Goal: Task Accomplishment & Management: Complete application form

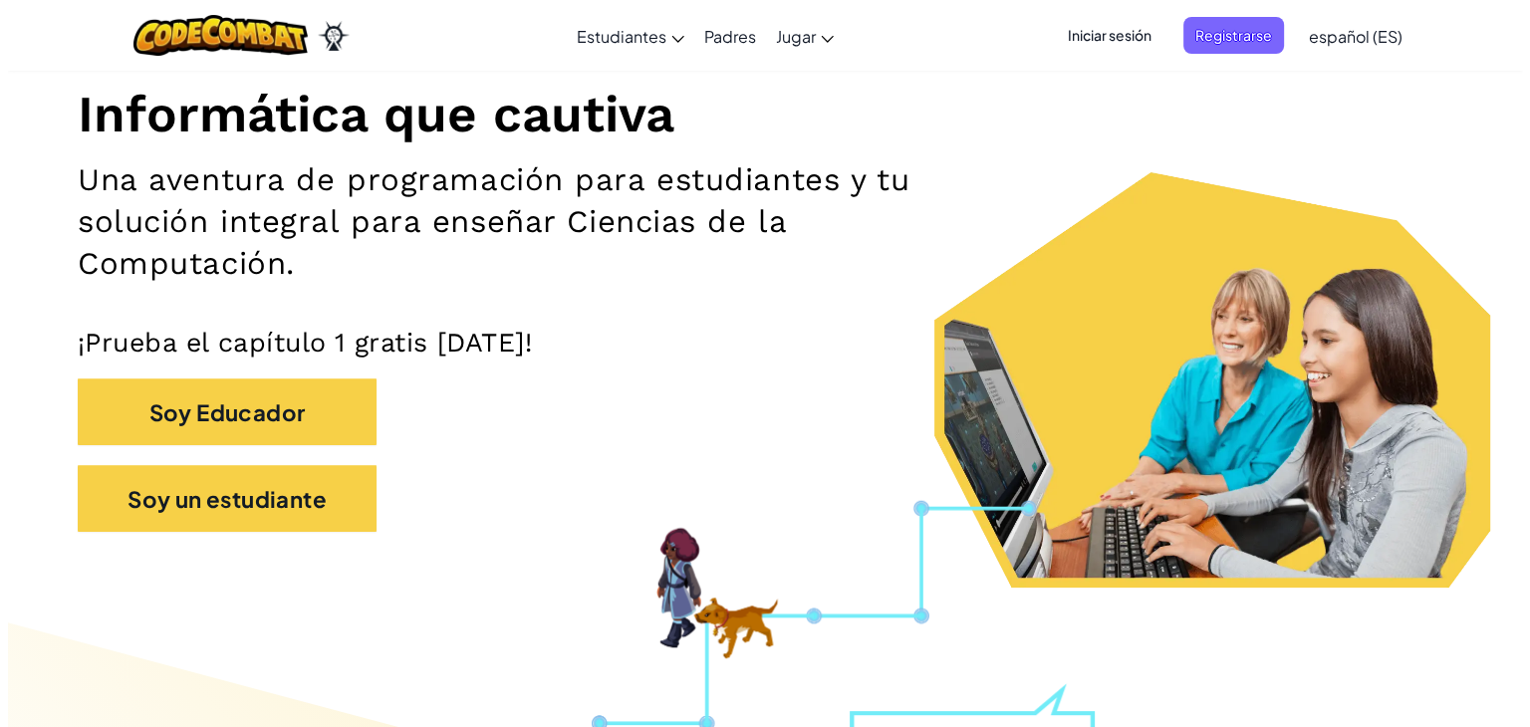
scroll to position [239, 0]
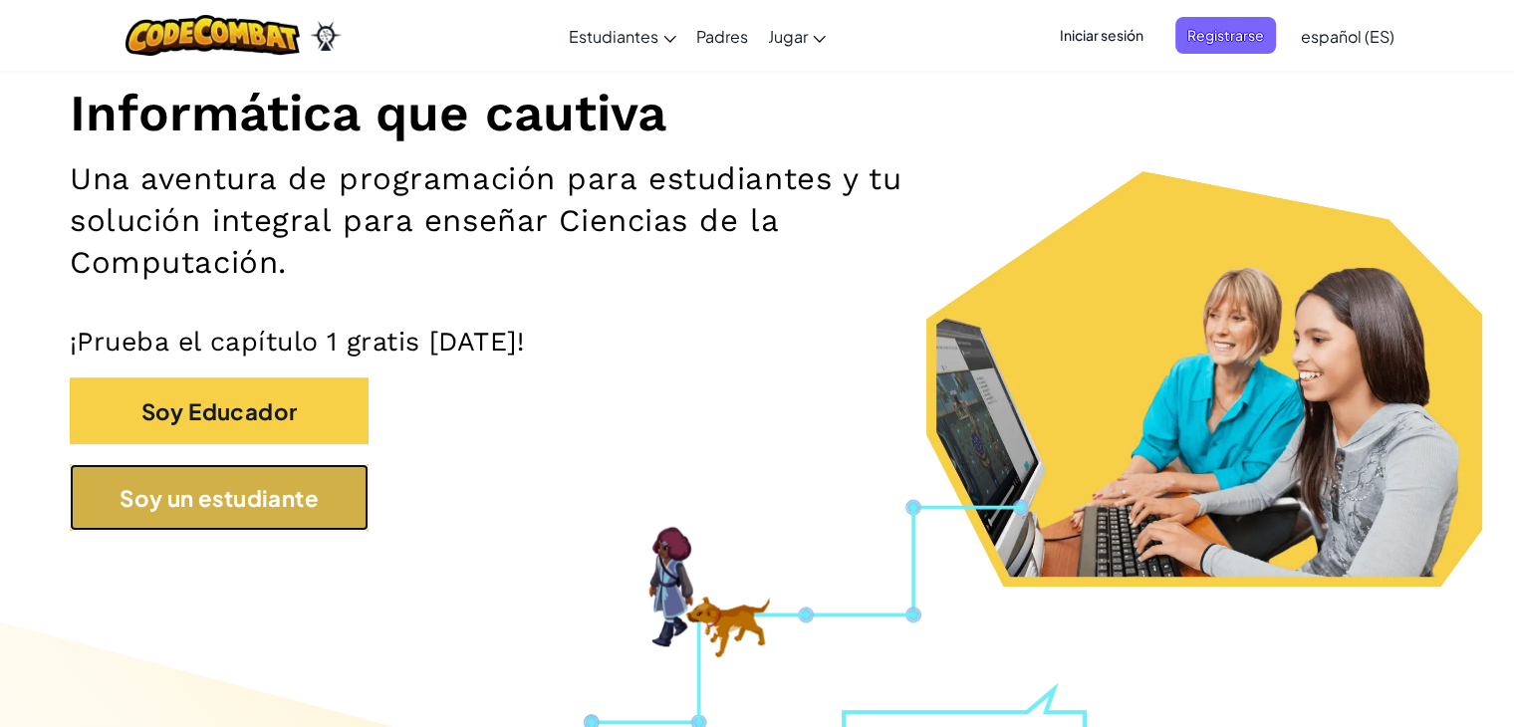
click at [272, 485] on font "Soy un estudiante" at bounding box center [218, 496] width 199 height 28
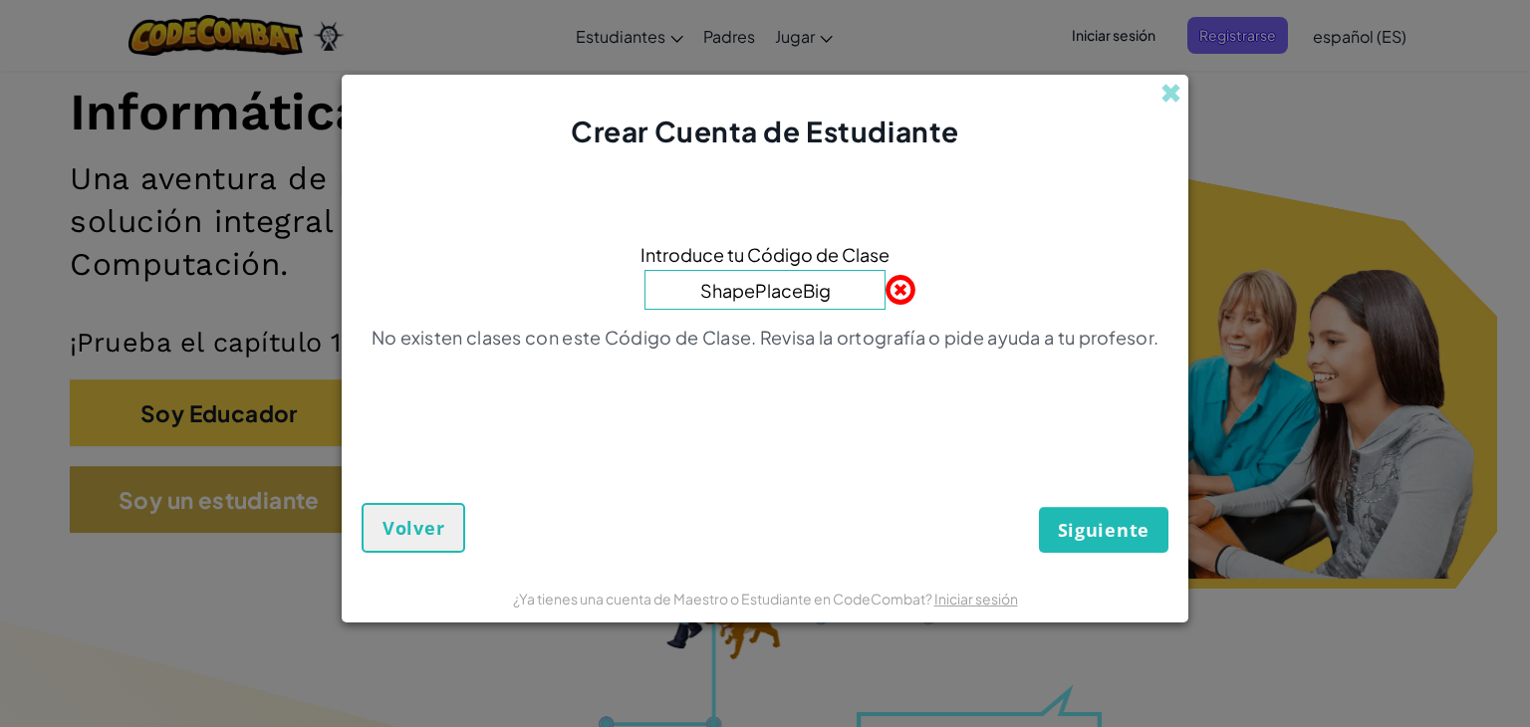
type input "ShapePlaceBig"
click at [1039, 507] on button "Siguiente" at bounding box center [1103, 530] width 129 height 46
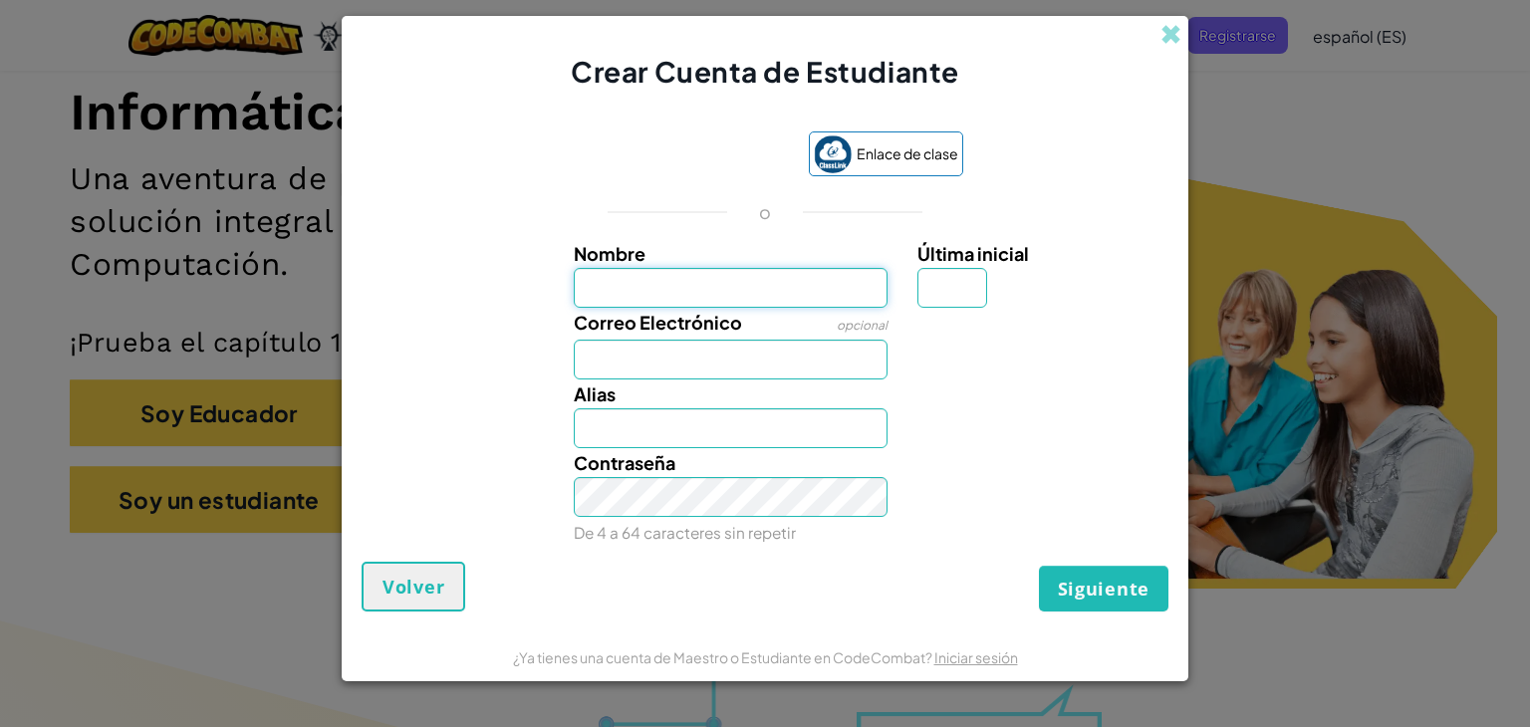
click at [688, 292] on input "Nombre" at bounding box center [731, 288] width 315 height 40
type input "[PERSON_NAME] L [PERSON_NAME]"
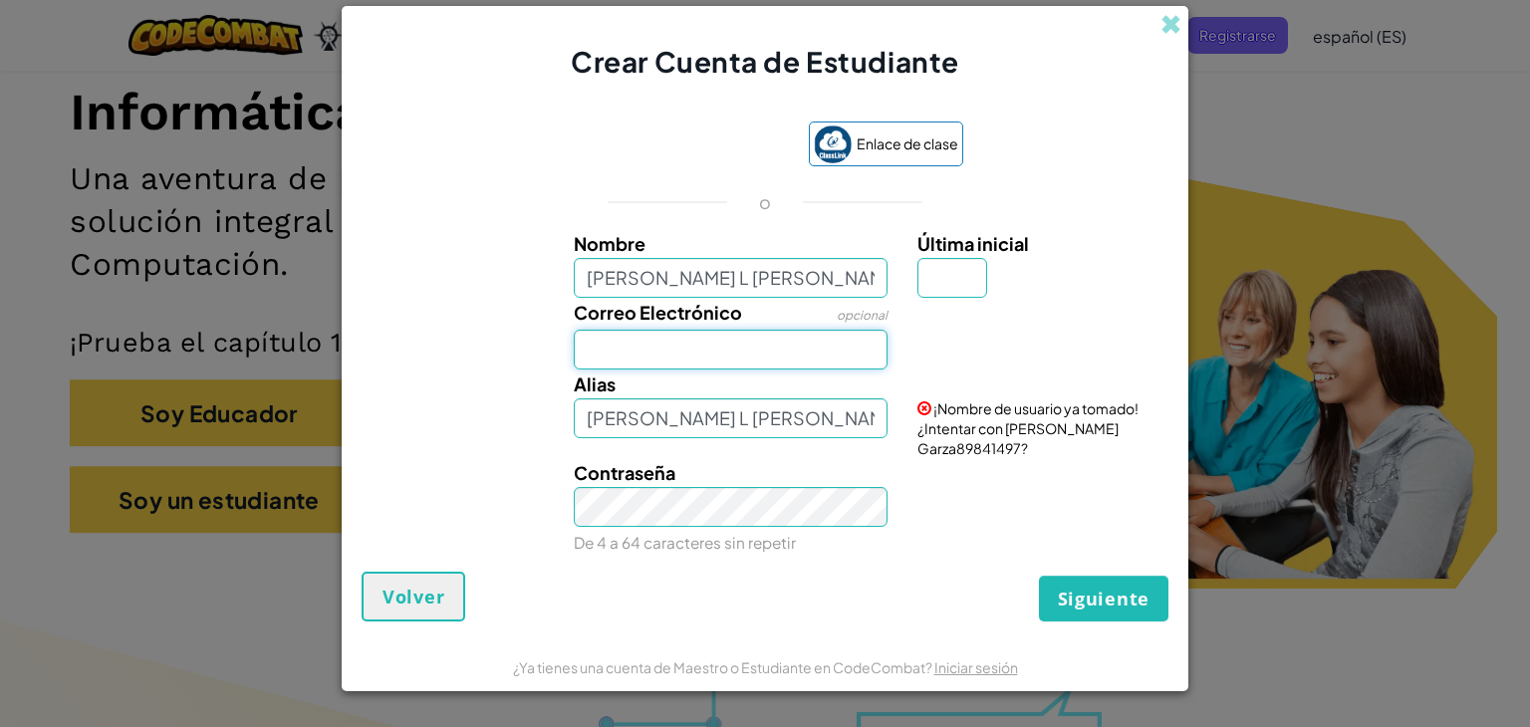
click at [704, 359] on input "Correo Electrónico" at bounding box center [731, 350] width 315 height 40
type input "[EMAIL_ADDRESS][DOMAIN_NAME]"
click at [763, 407] on input "[PERSON_NAME] L [PERSON_NAME]" at bounding box center [731, 418] width 315 height 40
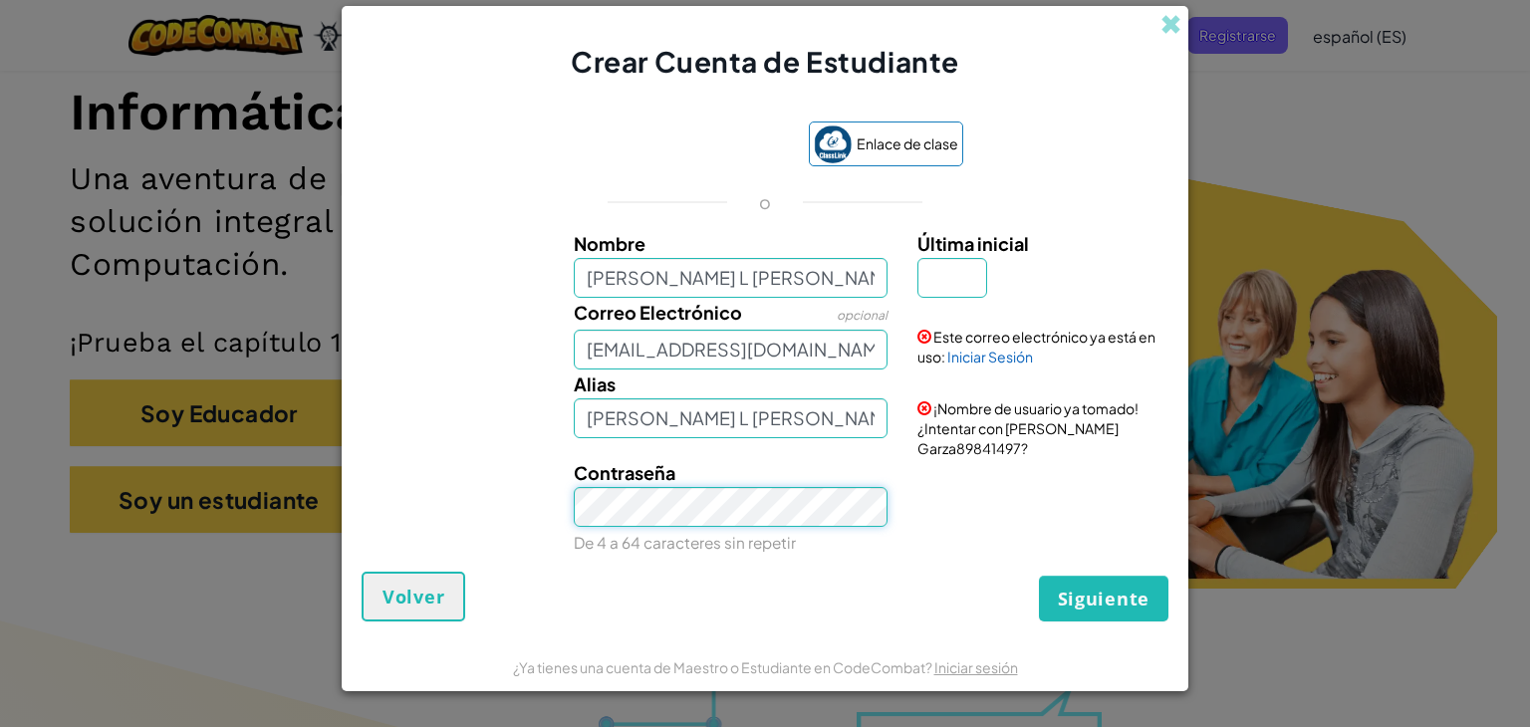
click at [717, 511] on div "Contraseña De 4 a 64 caracteres sin repetir" at bounding box center [731, 507] width 345 height 99
click at [948, 292] on input "Última inicial" at bounding box center [952, 278] width 70 height 40
type input "a"
type input "[PERSON_NAME] L [PERSON_NAME]"
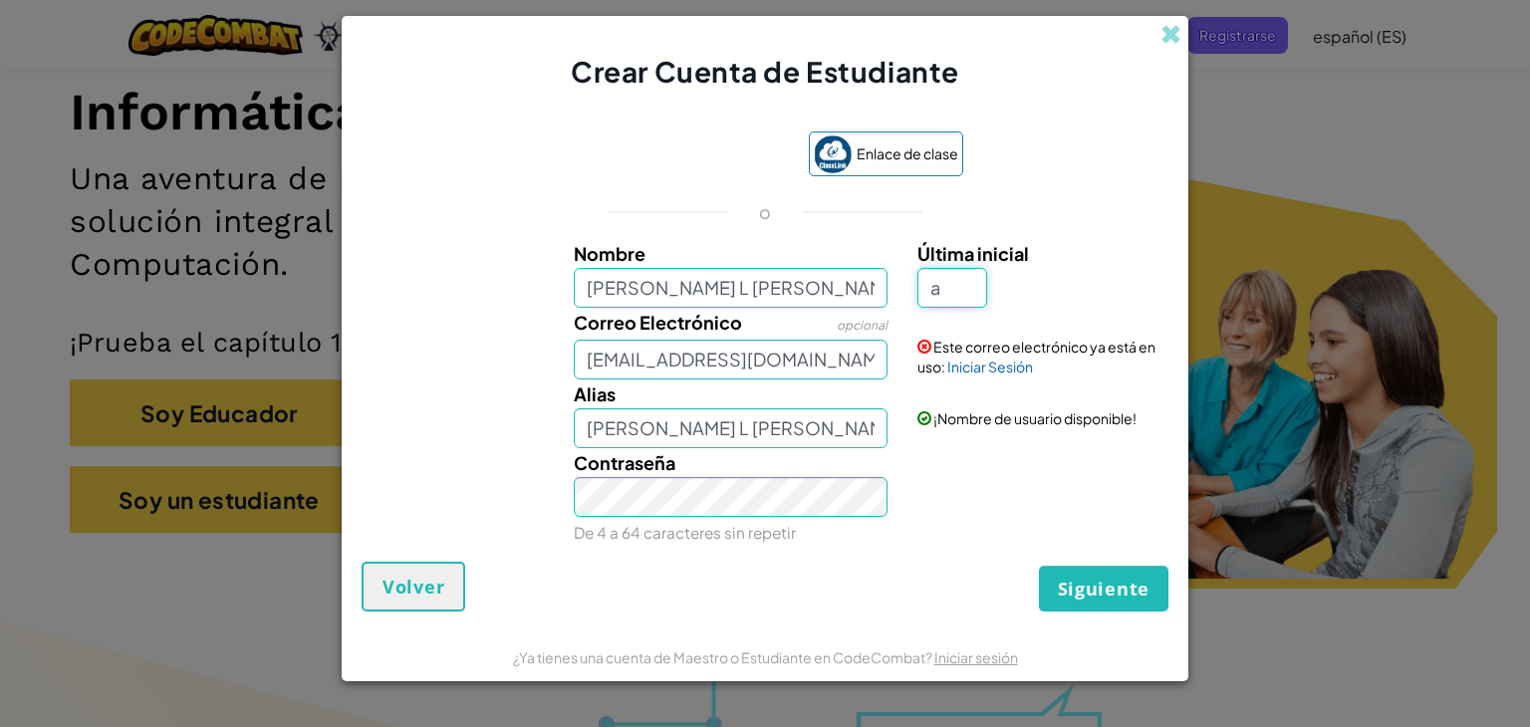
click at [964, 292] on input "a" at bounding box center [952, 288] width 70 height 40
type input "g"
click at [833, 432] on input "[PERSON_NAME] L [PERSON_NAME]" at bounding box center [731, 428] width 315 height 40
type input "[PERSON_NAME] L [PERSON_NAME]"
click at [689, 296] on input "[PERSON_NAME] L [PERSON_NAME]" at bounding box center [731, 288] width 315 height 40
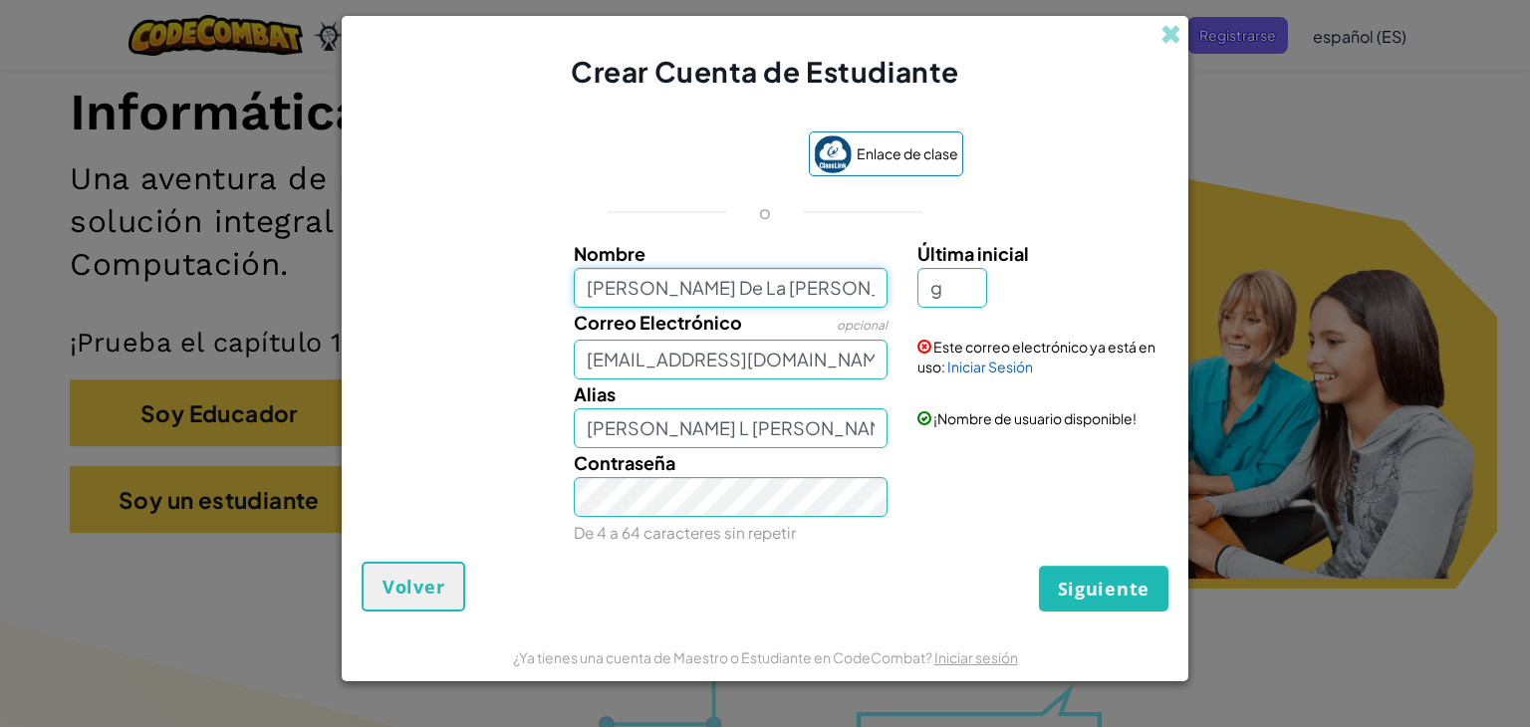
type input "[PERSON_NAME] De La [PERSON_NAME]"
click at [869, 350] on input "[EMAIL_ADDRESS][DOMAIN_NAME]" at bounding box center [731, 360] width 315 height 40
click at [843, 422] on input "[PERSON_NAME] De La [PERSON_NAME]" at bounding box center [731, 428] width 315 height 40
click at [863, 363] on input "[EMAIL_ADDRESS][DOMAIN_NAME]" at bounding box center [731, 360] width 315 height 40
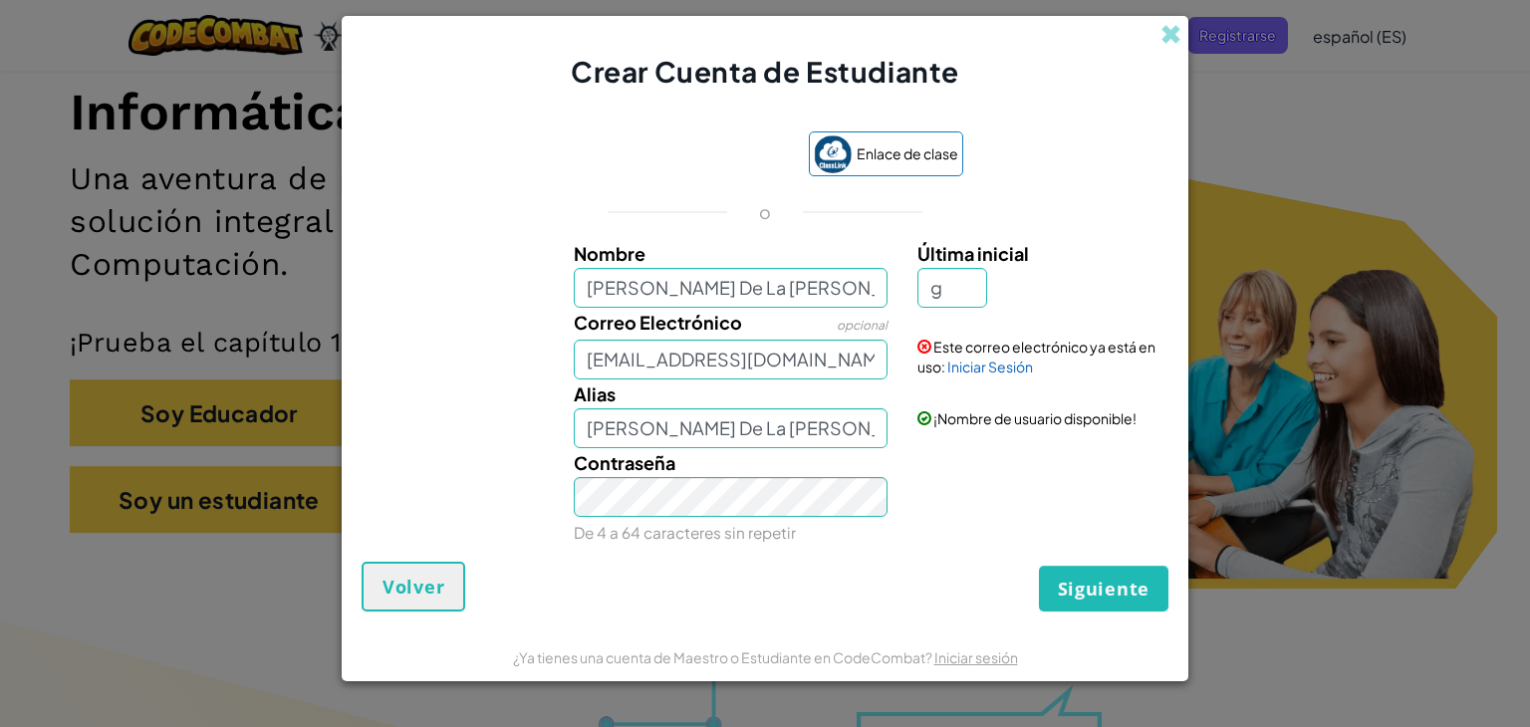
click at [1170, 47] on div "Crear Cuenta de Estudiante" at bounding box center [765, 54] width 846 height 77
click at [1171, 39] on span at bounding box center [1170, 34] width 21 height 21
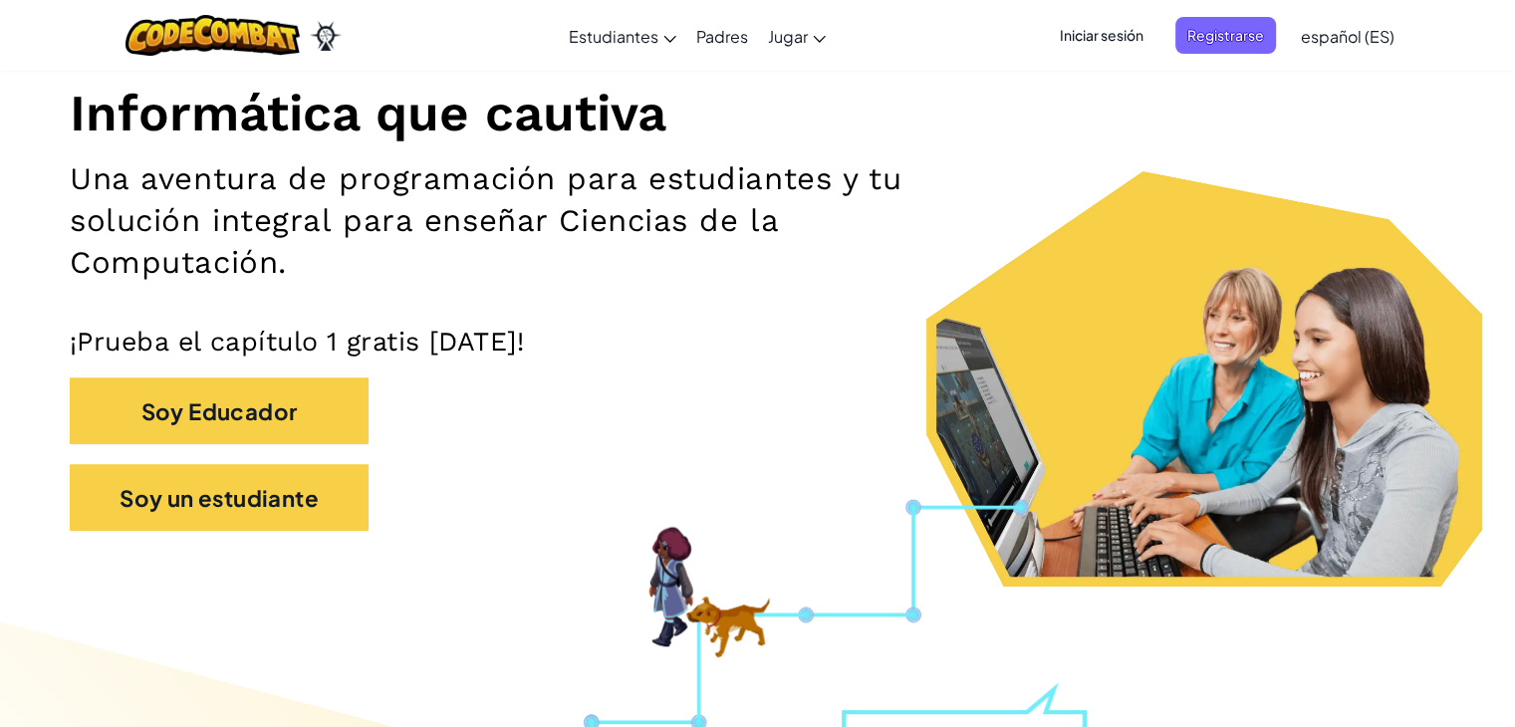
click at [1110, 35] on font "Iniciar sesión" at bounding box center [1102, 35] width 84 height 18
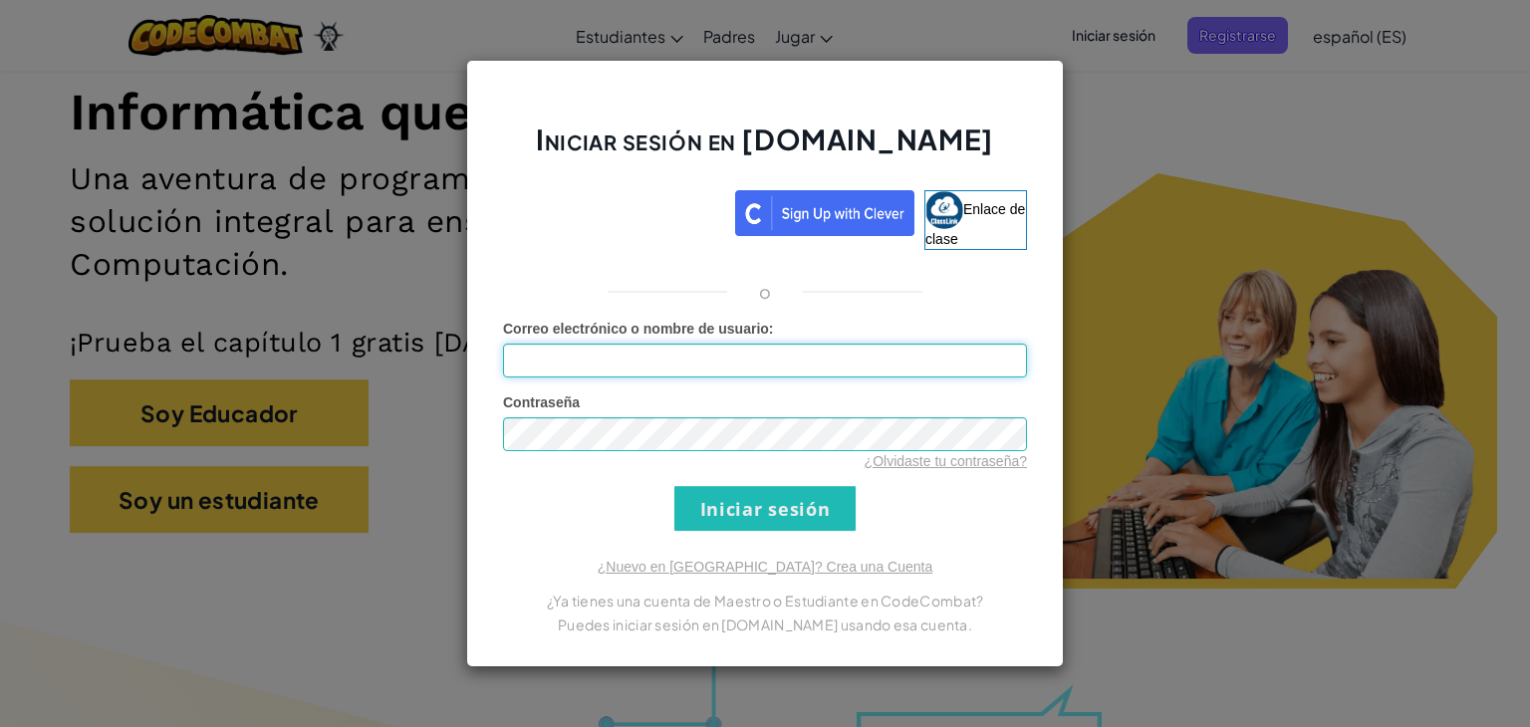
click at [853, 371] on input "Correo electrónico o nombre de usuario :" at bounding box center [765, 361] width 524 height 34
type input "[EMAIL_ADDRESS][DOMAIN_NAME]"
click at [674, 486] on input "Iniciar sesión" at bounding box center [764, 508] width 181 height 45
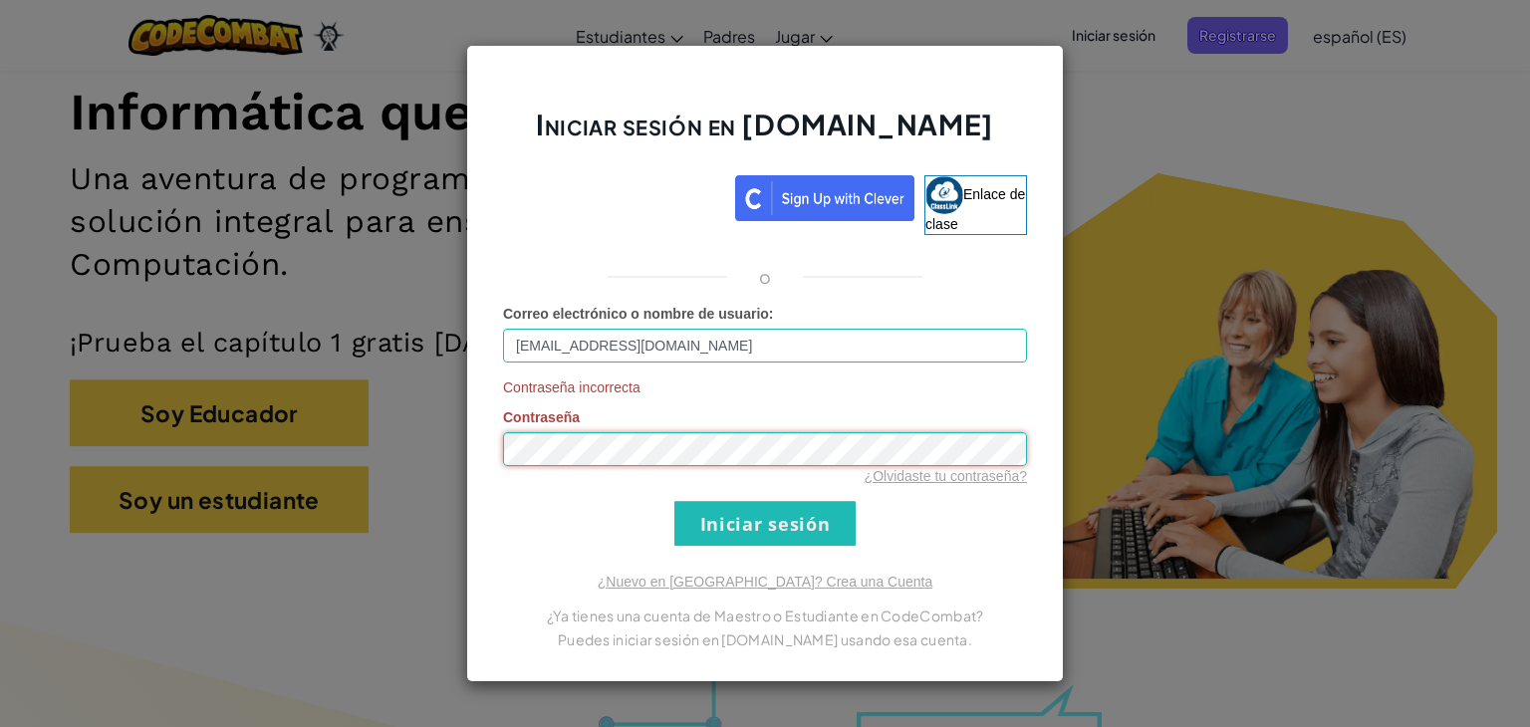
click at [674, 501] on input "Iniciar sesión" at bounding box center [764, 523] width 181 height 45
click at [785, 509] on input "Iniciar sesión" at bounding box center [764, 523] width 181 height 45
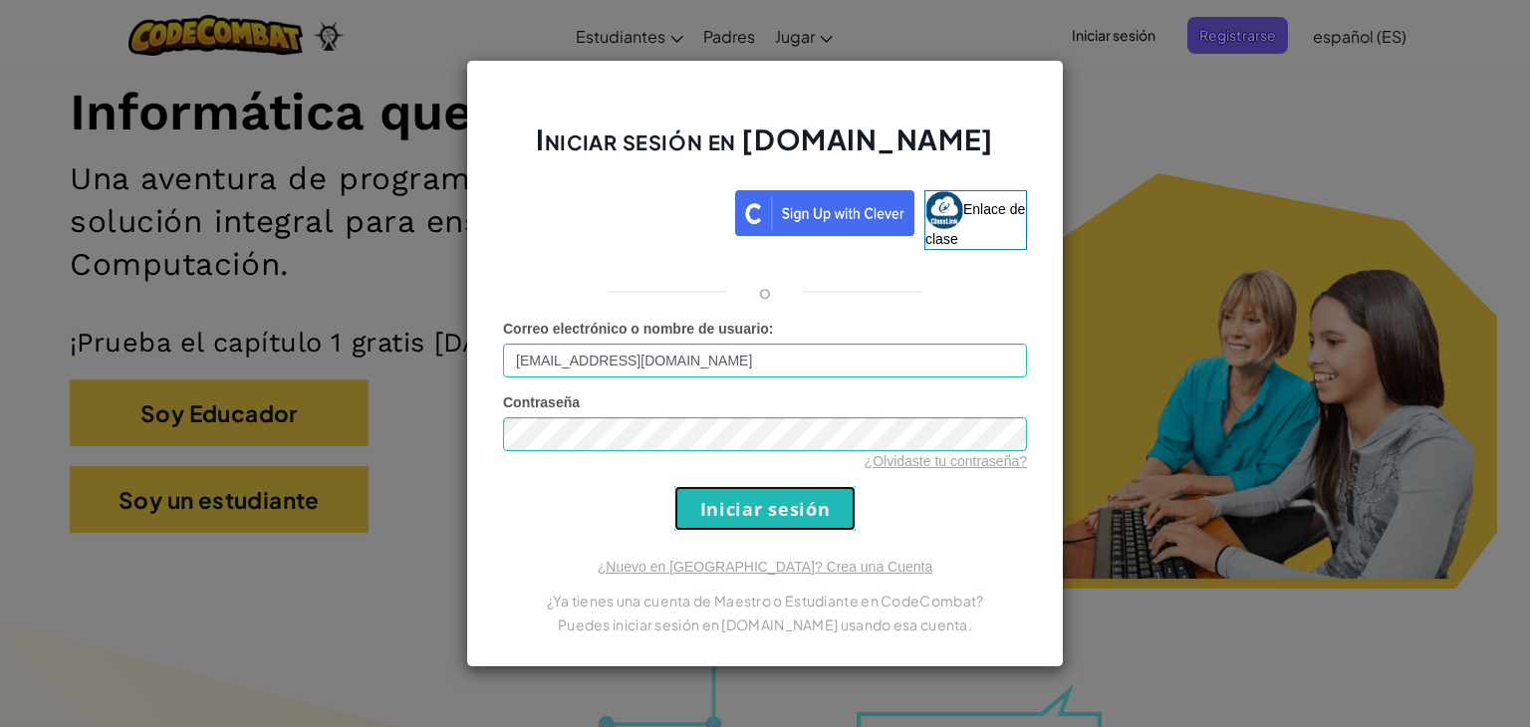
click at [785, 509] on input "Iniciar sesión" at bounding box center [764, 508] width 181 height 45
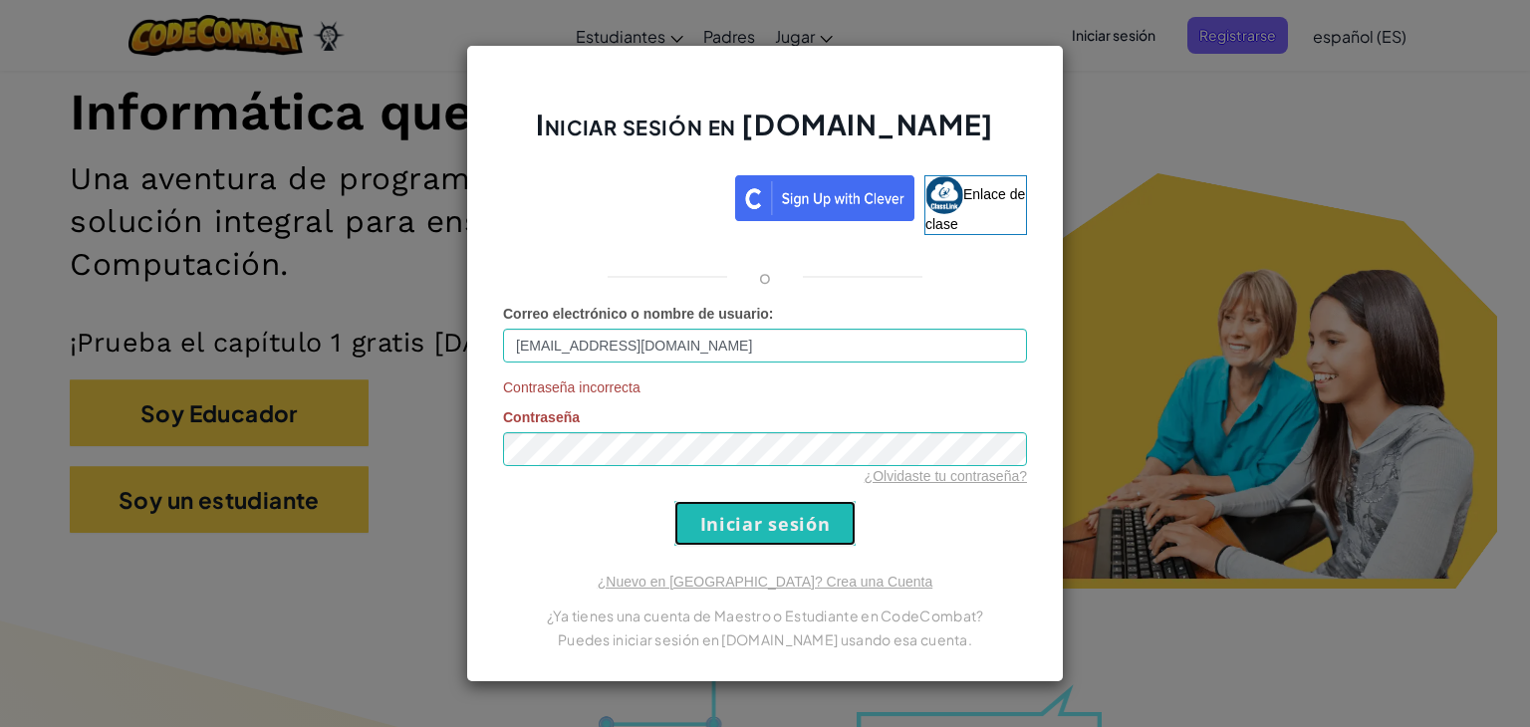
click at [785, 509] on input "Iniciar sesión" at bounding box center [764, 523] width 181 height 45
drag, startPoint x: 785, startPoint y: 509, endPoint x: 785, endPoint y: 533, distance: 23.9
click at [785, 533] on input "Iniciar sesión" at bounding box center [764, 523] width 181 height 45
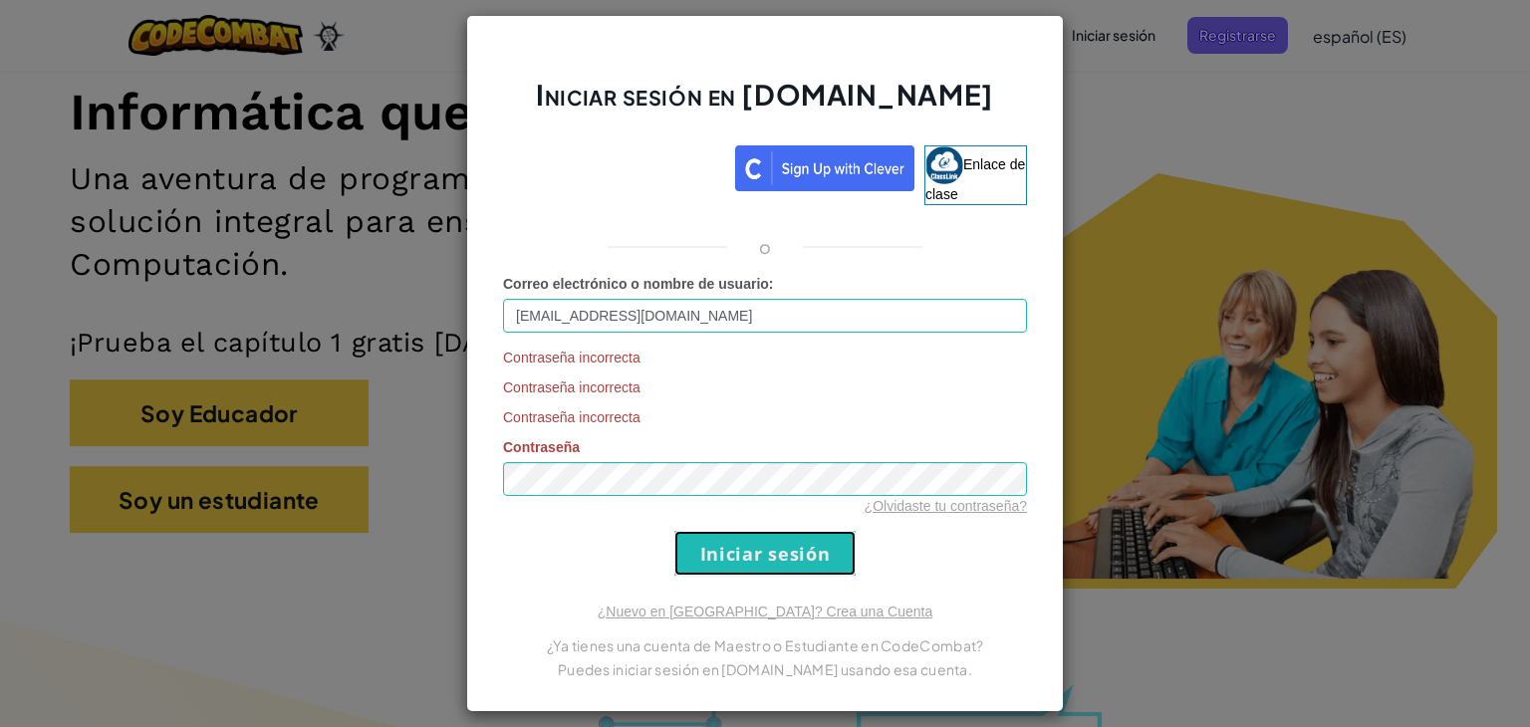
click at [785, 533] on input "Iniciar sesión" at bounding box center [764, 553] width 181 height 45
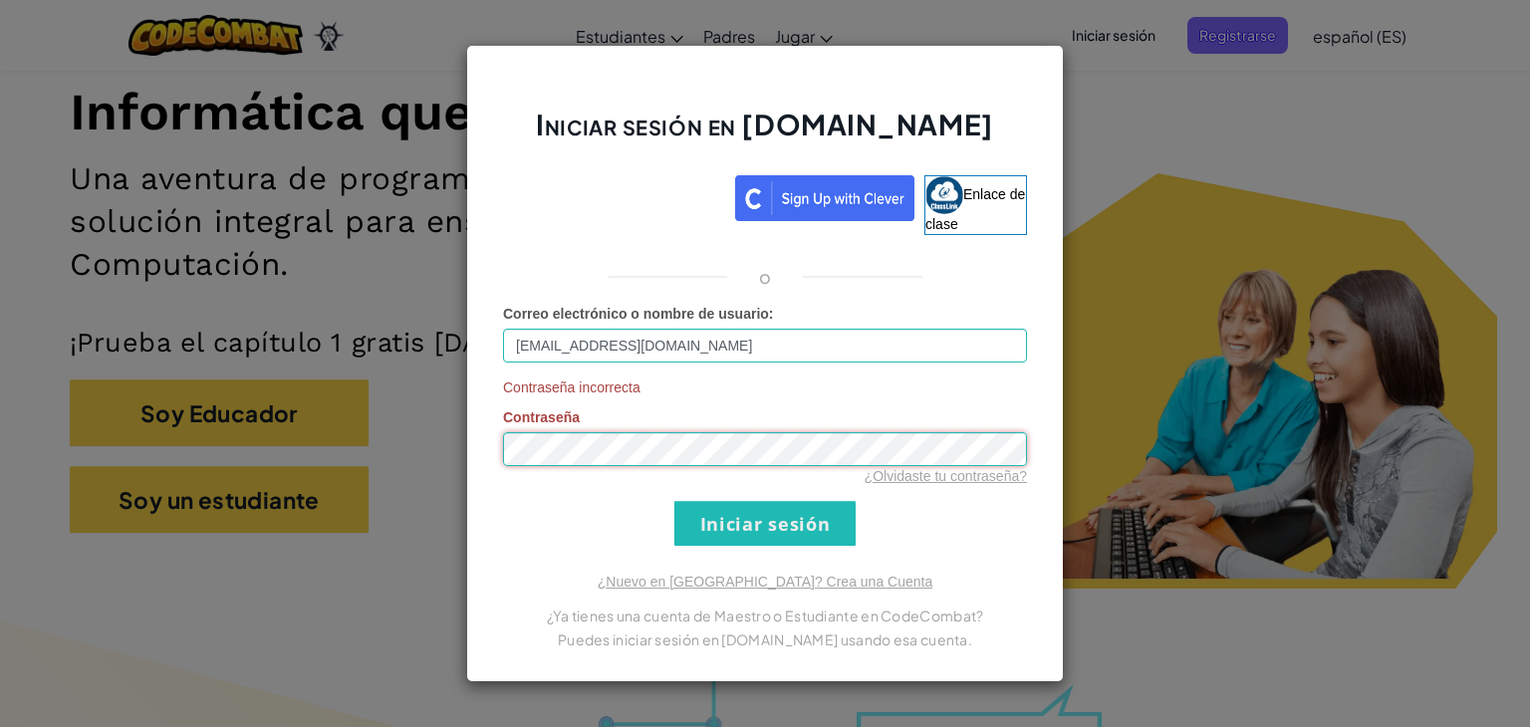
click at [674, 501] on input "Iniciar sesión" at bounding box center [764, 523] width 181 height 45
click at [796, 528] on input "Iniciar sesión" at bounding box center [764, 523] width 181 height 45
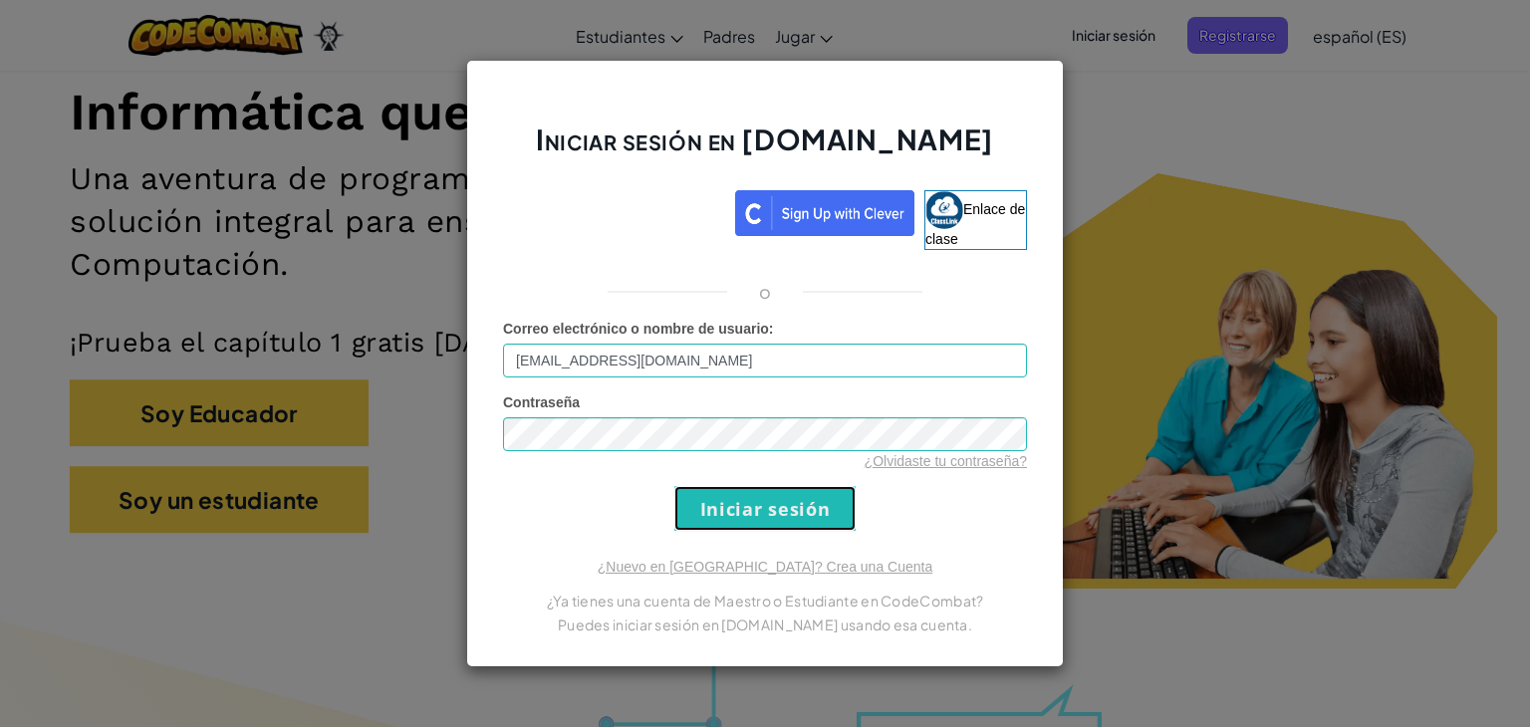
click at [796, 528] on input "Iniciar sesión" at bounding box center [764, 508] width 181 height 45
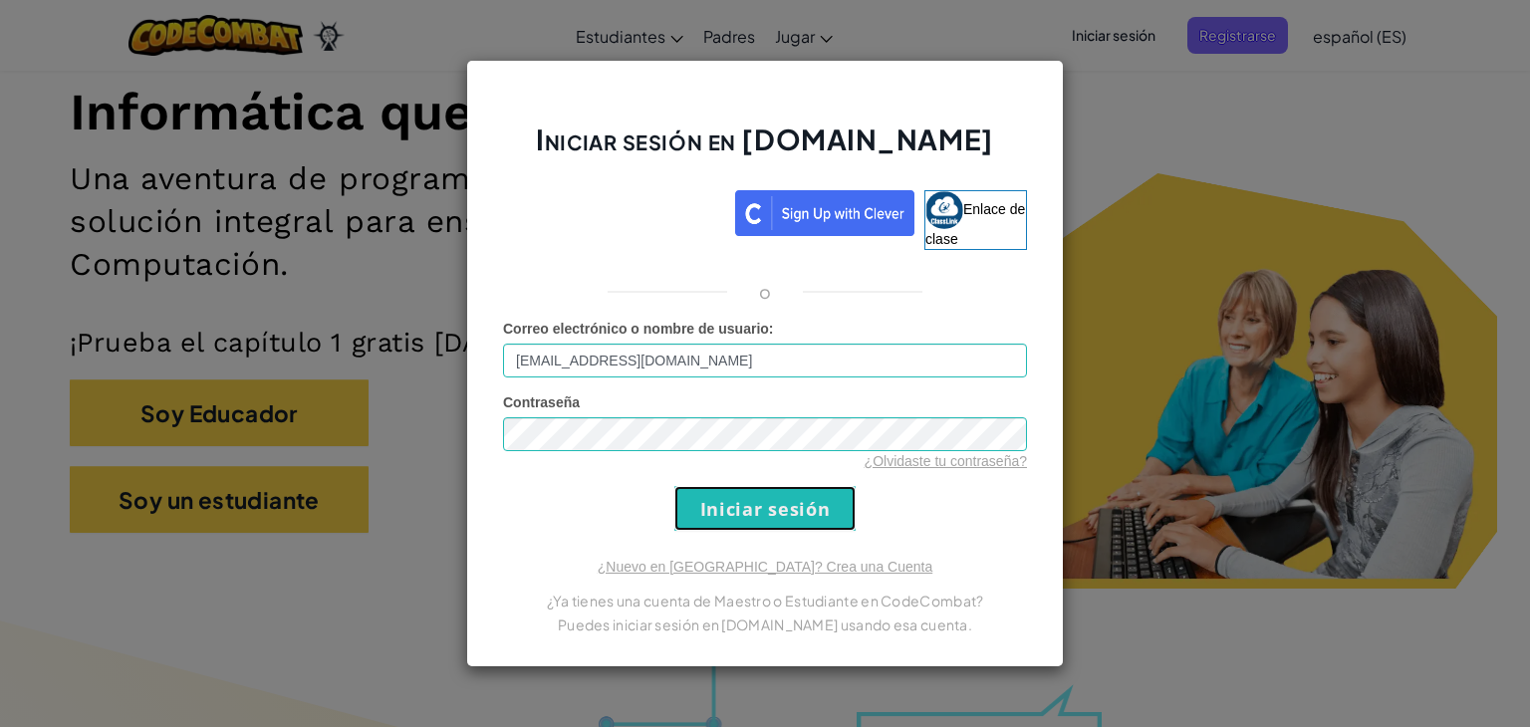
click at [796, 528] on input "Iniciar sesión" at bounding box center [764, 508] width 181 height 45
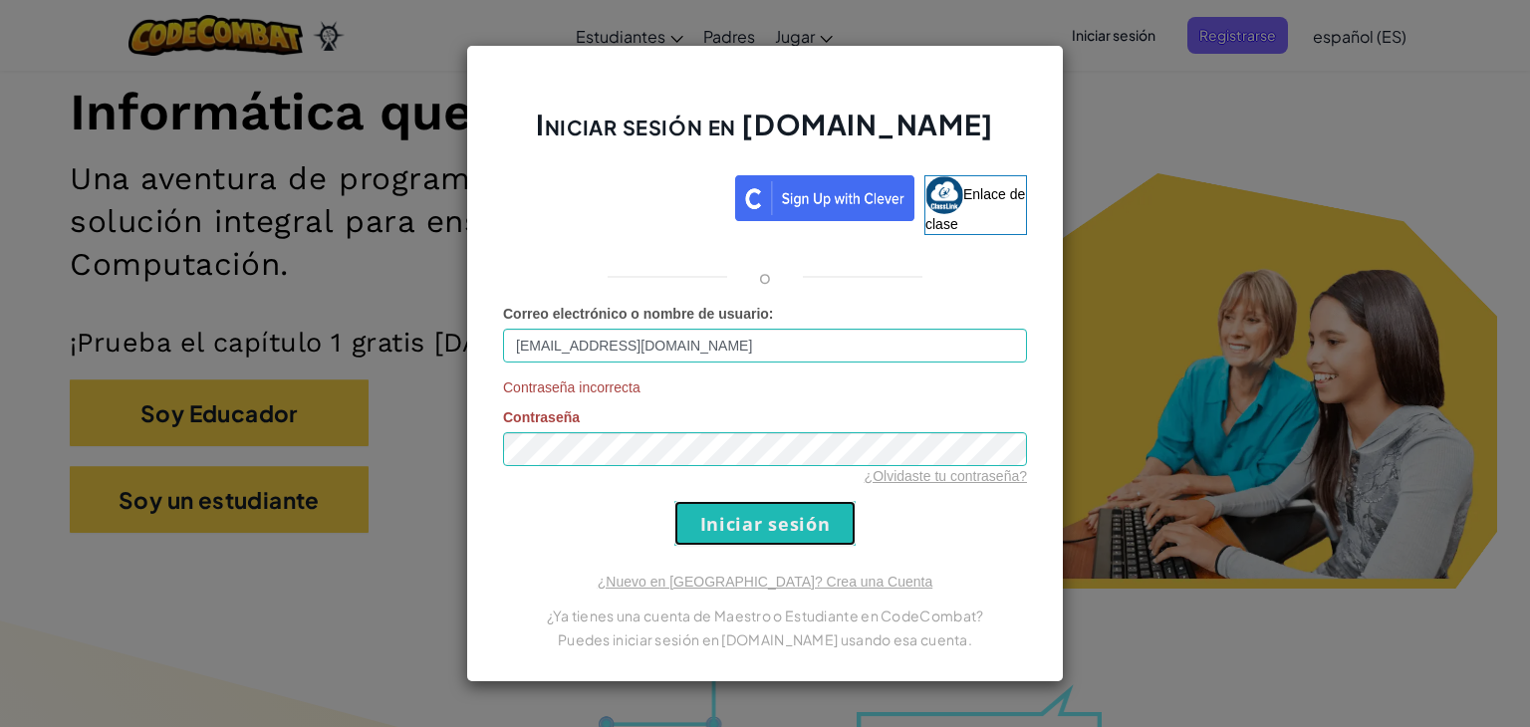
click at [796, 528] on input "Iniciar sesión" at bounding box center [764, 523] width 181 height 45
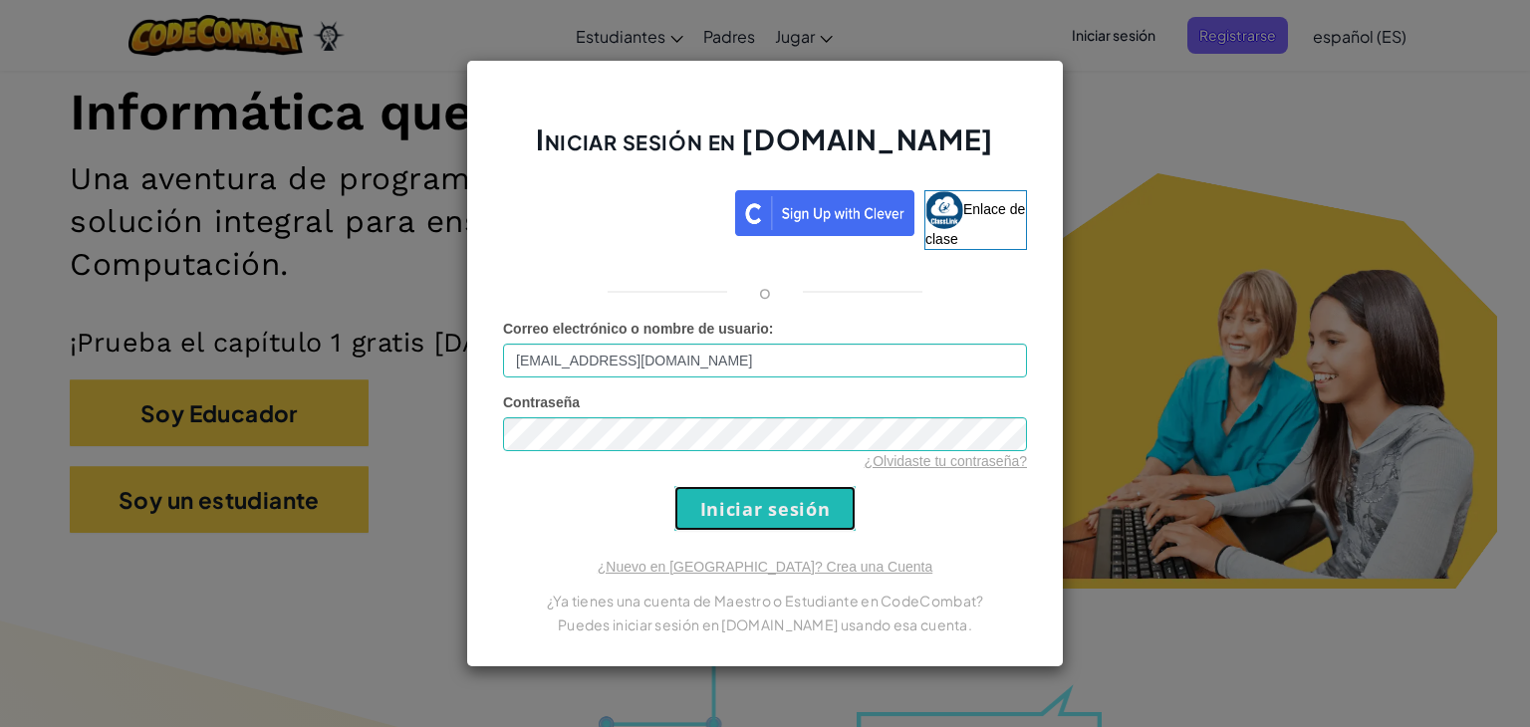
click at [796, 528] on input "Iniciar sesión" at bounding box center [764, 508] width 181 height 45
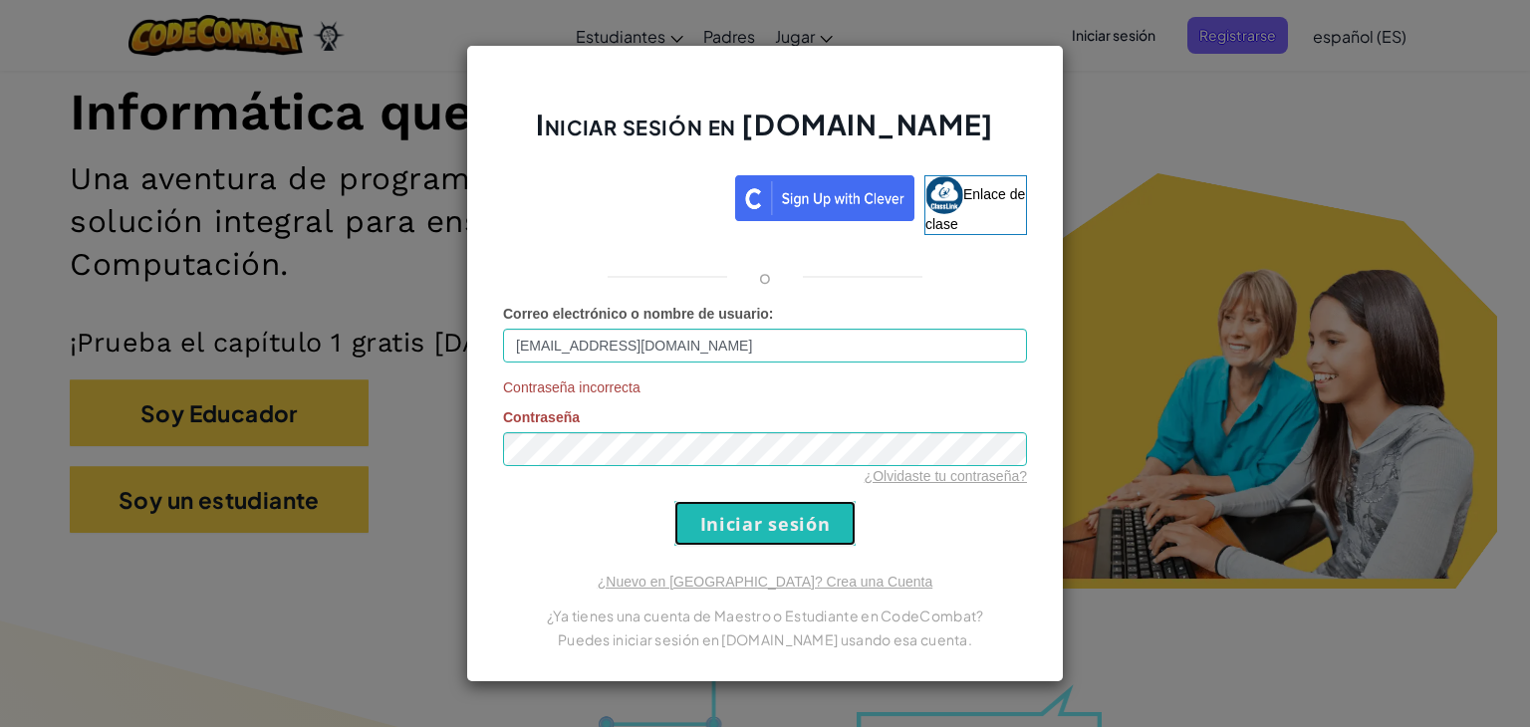
click at [796, 528] on input "Iniciar sesión" at bounding box center [764, 523] width 181 height 45
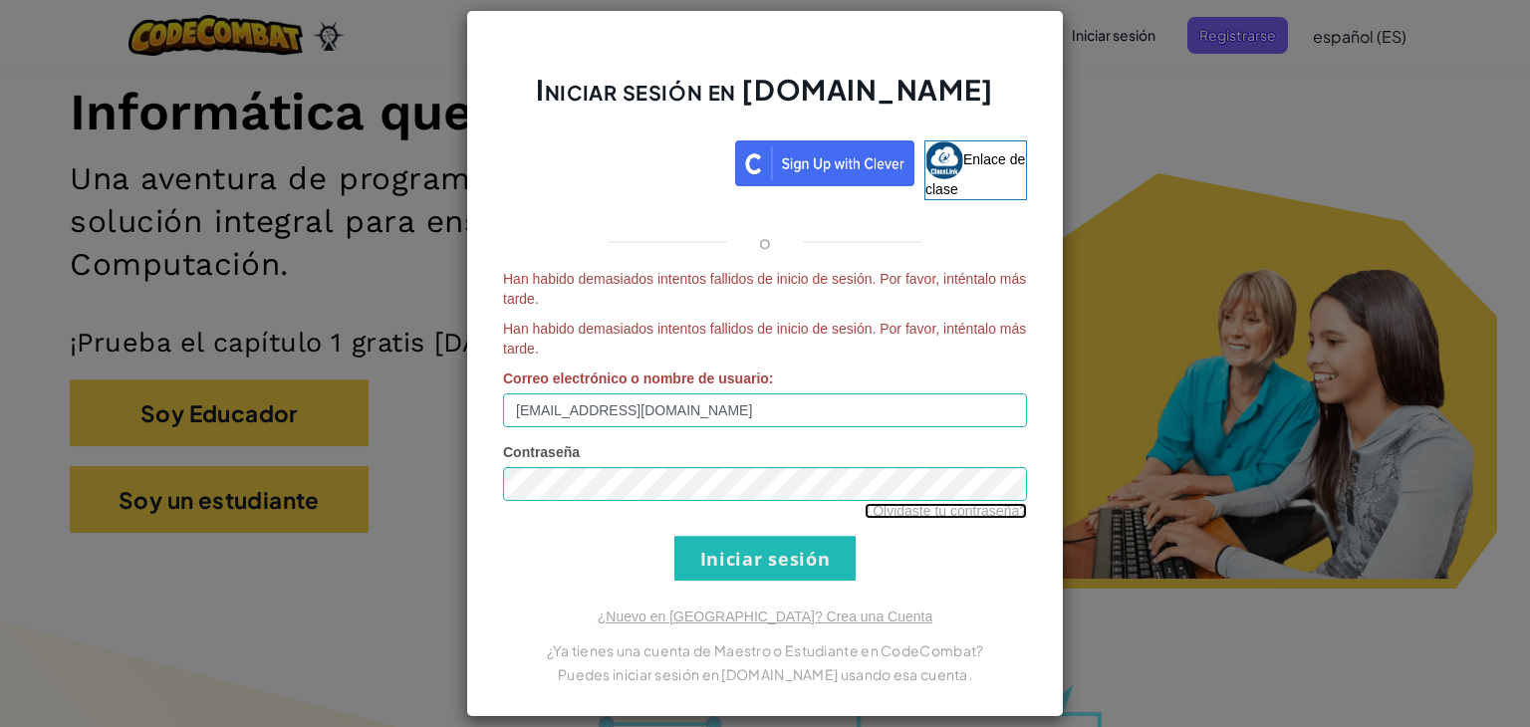
click at [938, 515] on font "¿Olvidaste tu contraseña?" at bounding box center [945, 511] width 162 height 16
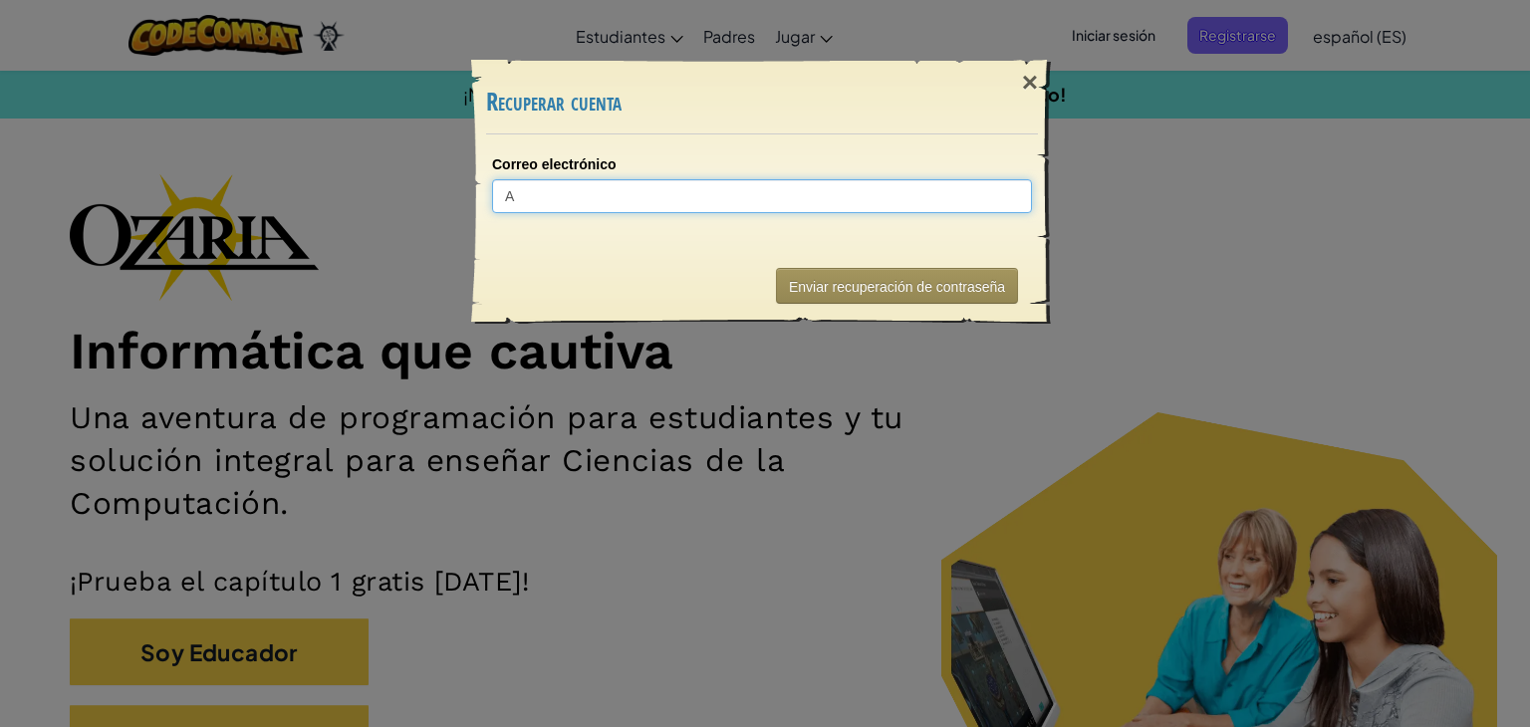
type input "AL"
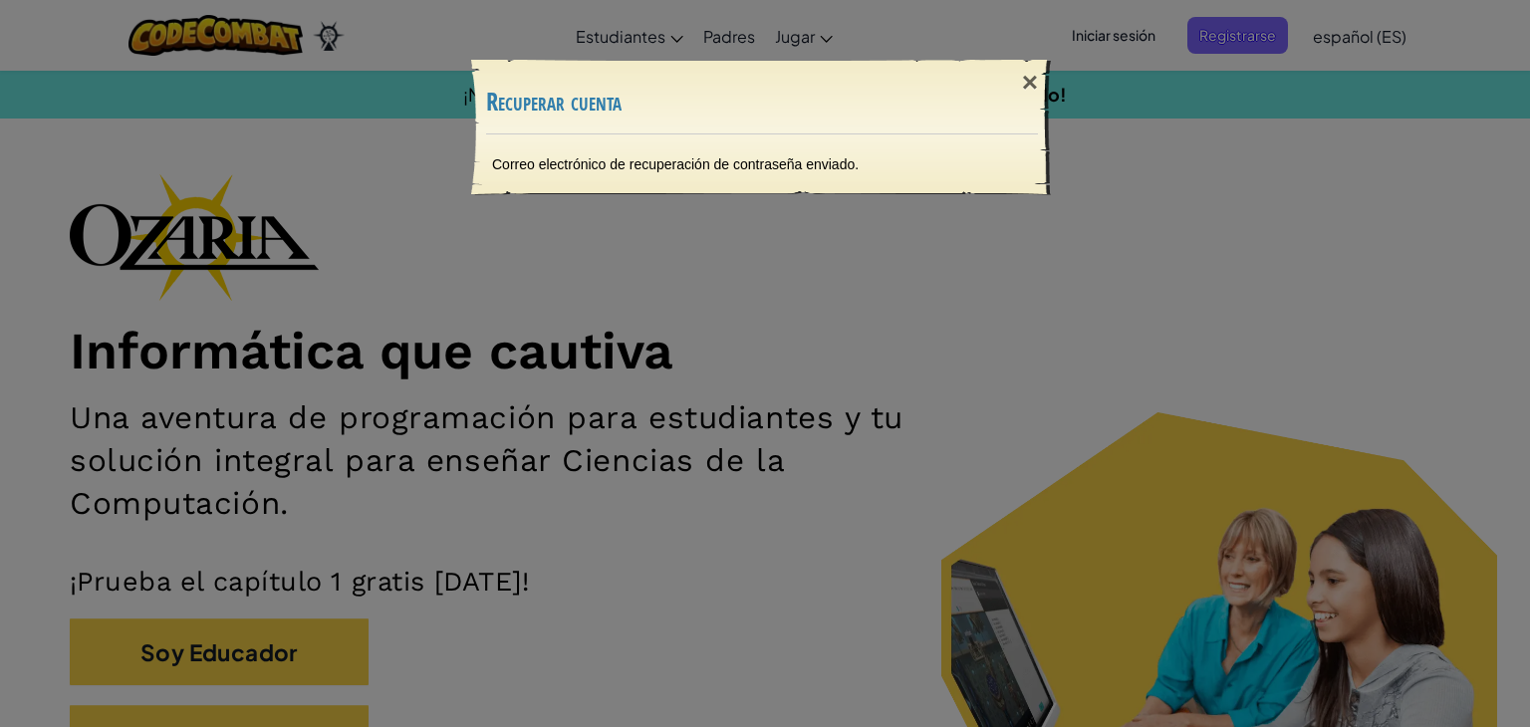
click at [863, 245] on div "× Recuperar cuenta Correo electrónico de recuperación de contraseña enviado. En…" at bounding box center [765, 363] width 1530 height 727
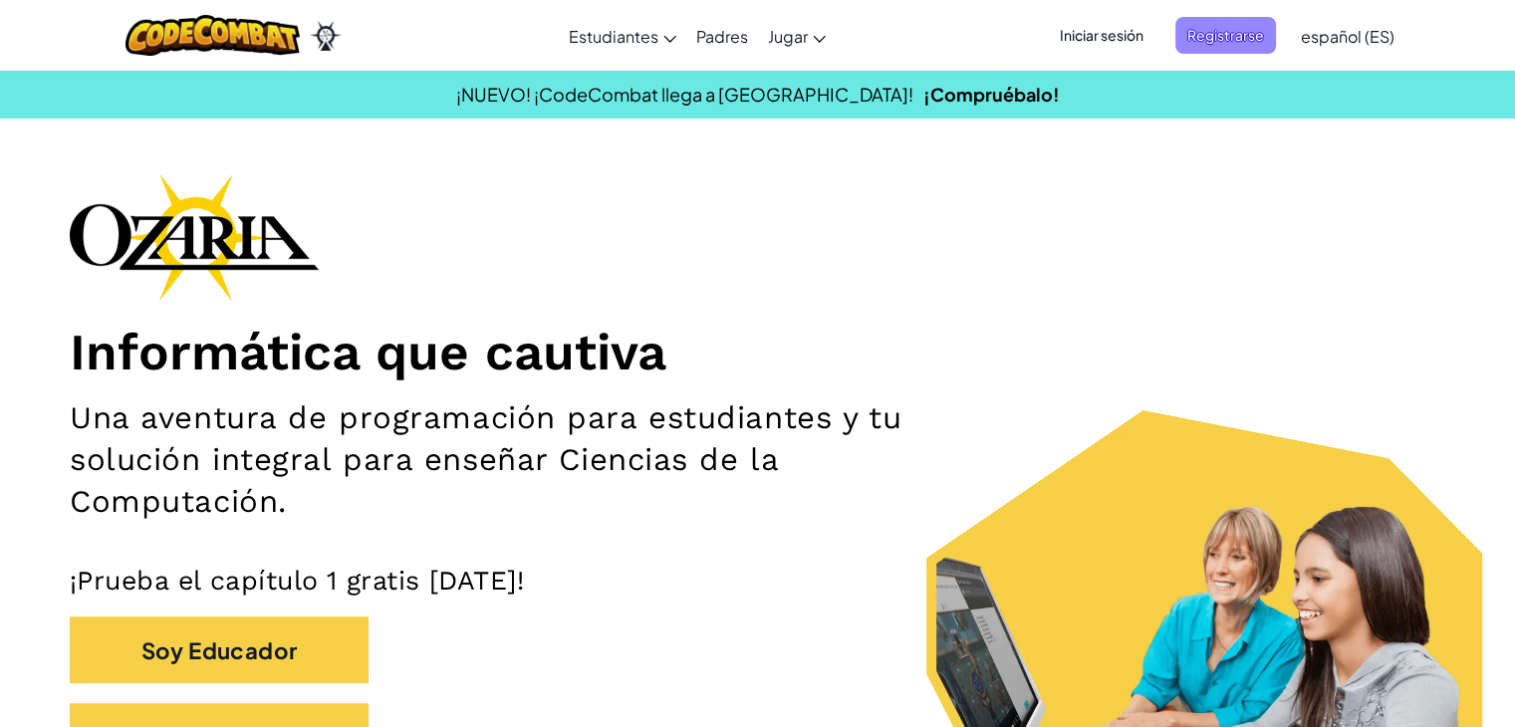
click at [1211, 43] on font "Registrarse" at bounding box center [1225, 35] width 77 height 18
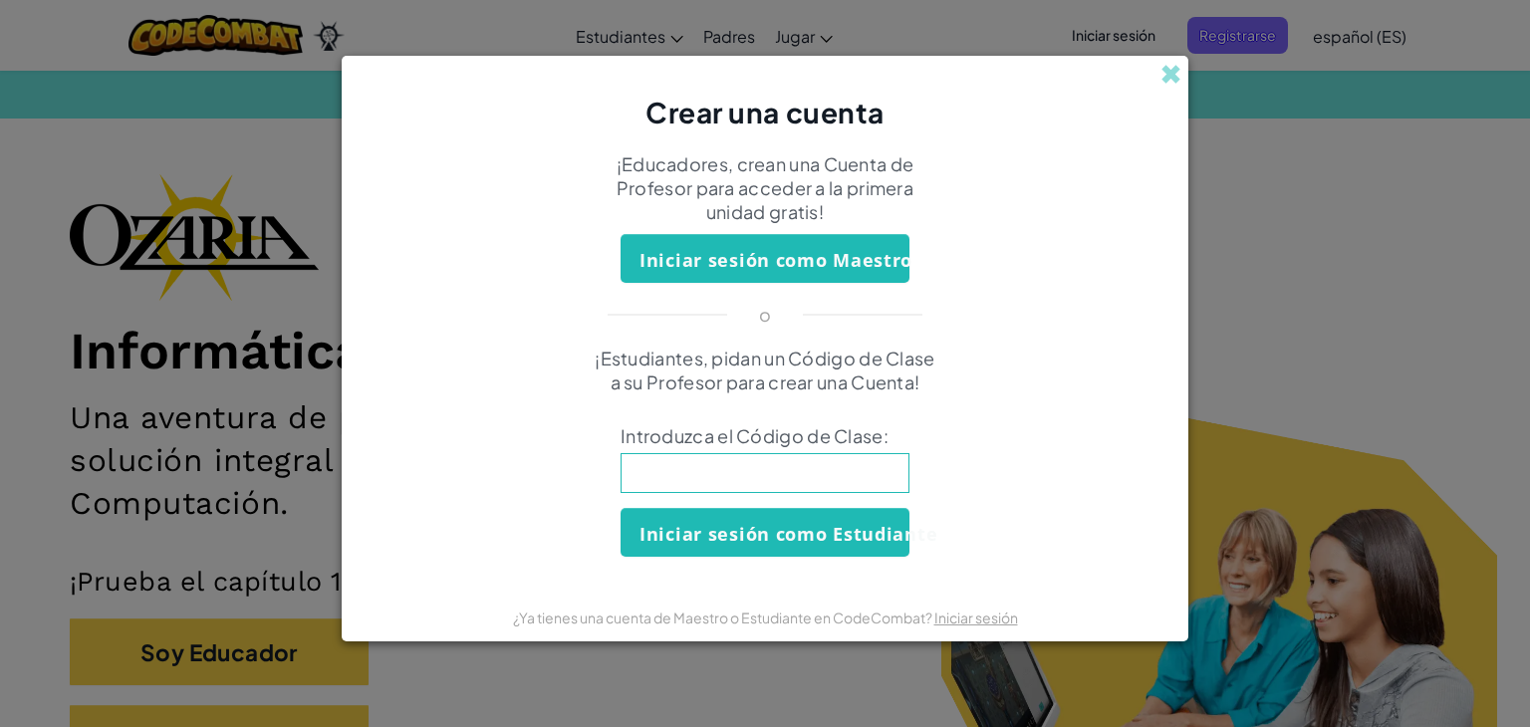
click at [1184, 72] on div "Crear una cuenta" at bounding box center [765, 94] width 846 height 77
click at [1167, 73] on span at bounding box center [1170, 74] width 21 height 21
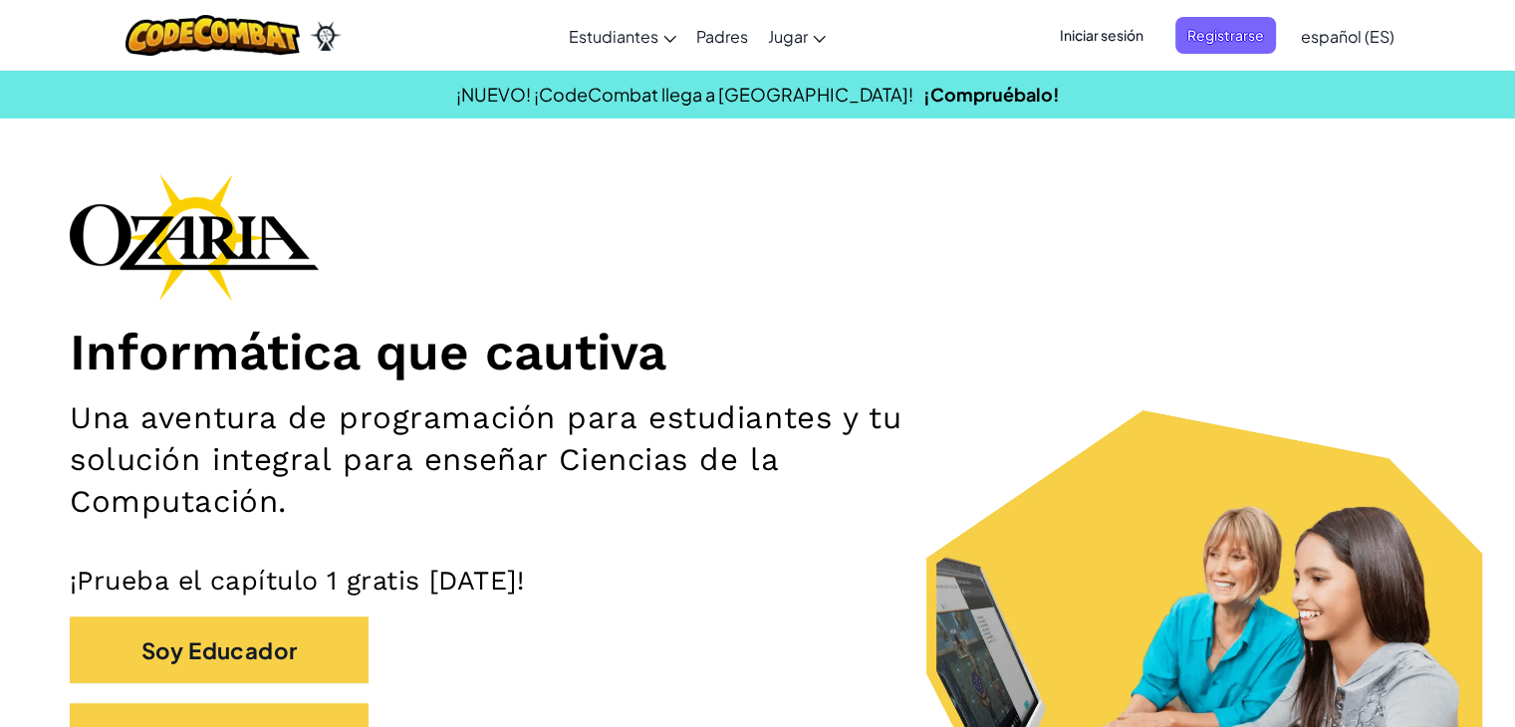
click at [1106, 36] on font "Iniciar sesión" at bounding box center [1102, 35] width 84 height 18
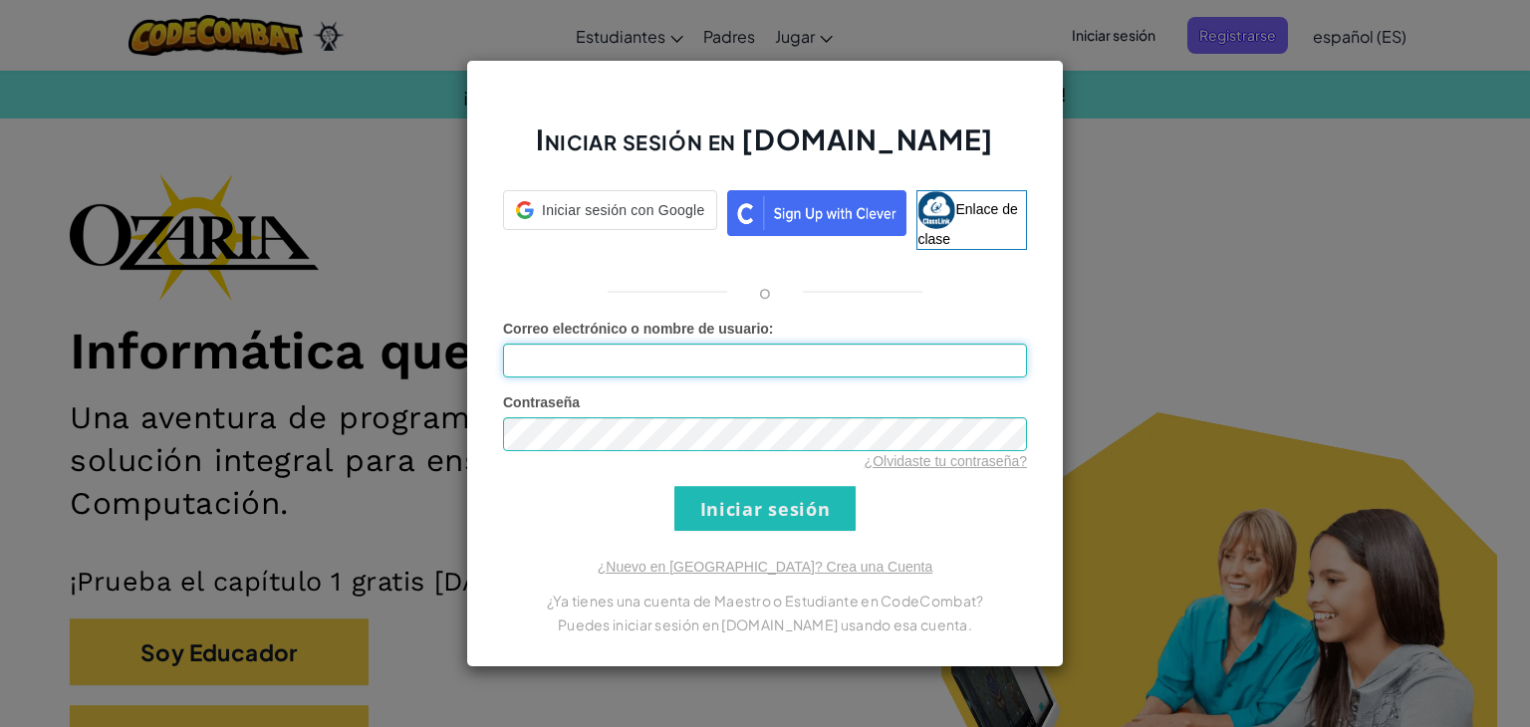
click at [778, 348] on input "Correo electrónico o nombre de usuario :" at bounding box center [765, 361] width 524 height 34
type input "[EMAIL_ADDRESS][DOMAIN_NAME]"
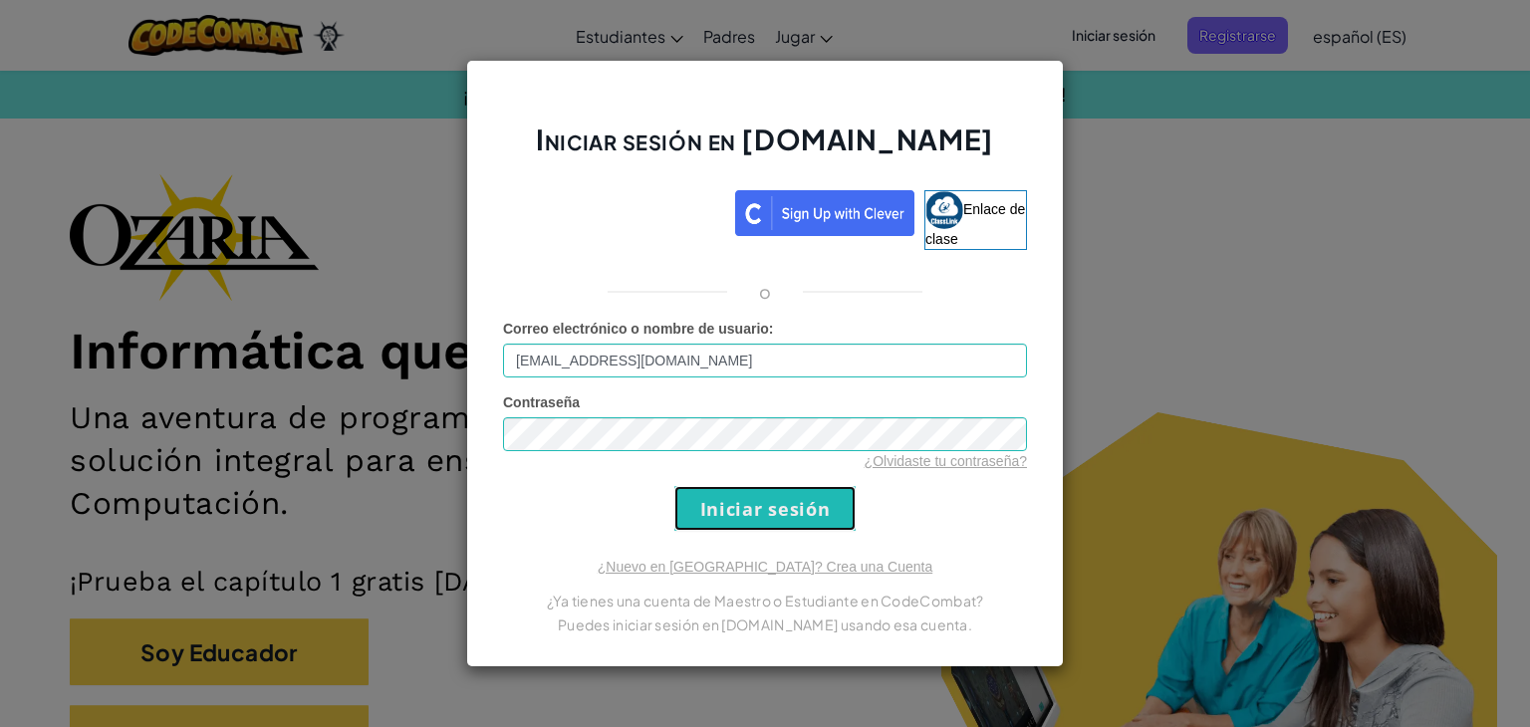
click at [745, 513] on input "Iniciar sesión" at bounding box center [764, 508] width 181 height 45
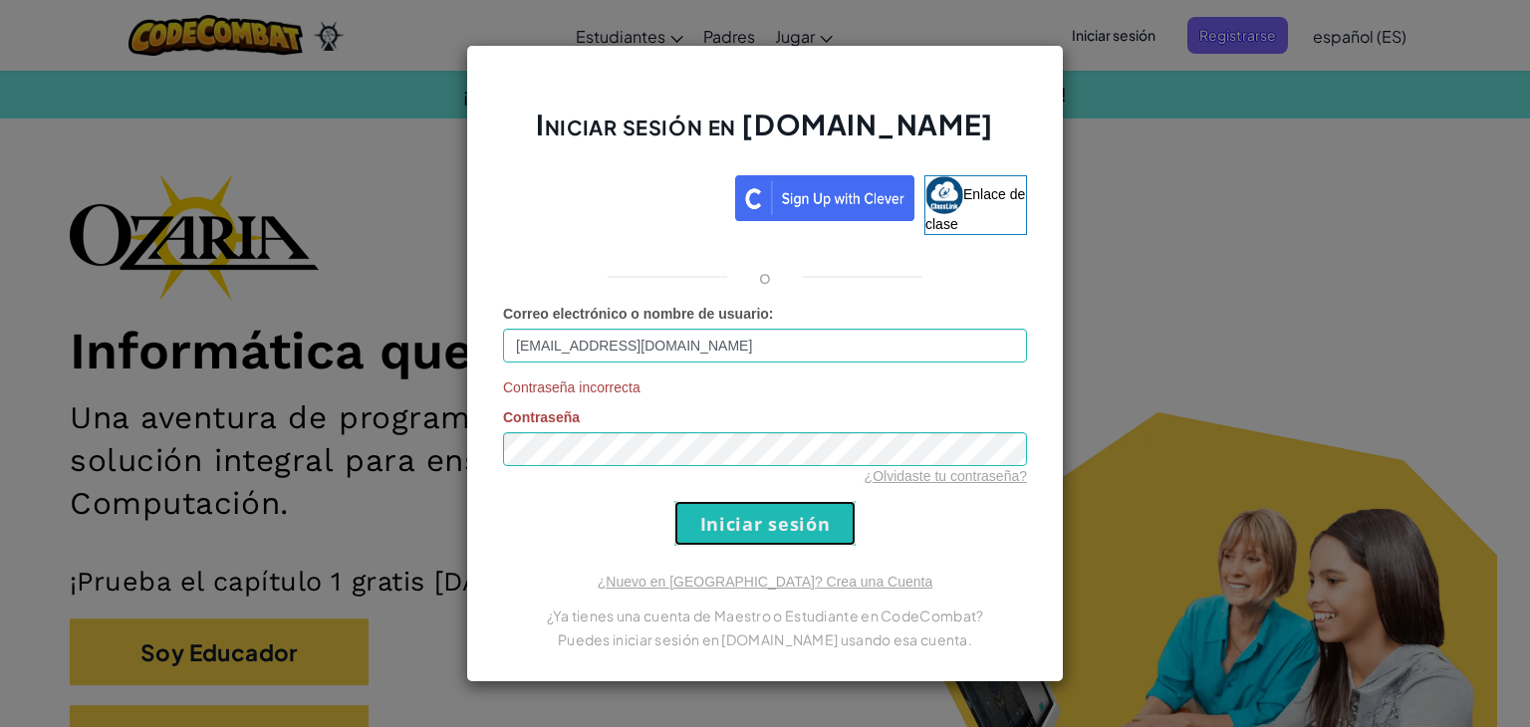
click at [772, 519] on input "Iniciar sesión" at bounding box center [764, 523] width 181 height 45
click at [882, 270] on div "o" at bounding box center [765, 277] width 554 height 24
click at [1226, 232] on div "Iniciar sesión en [DOMAIN_NAME] Enlace de clase o Correo electrónico o nombre d…" at bounding box center [765, 363] width 1530 height 727
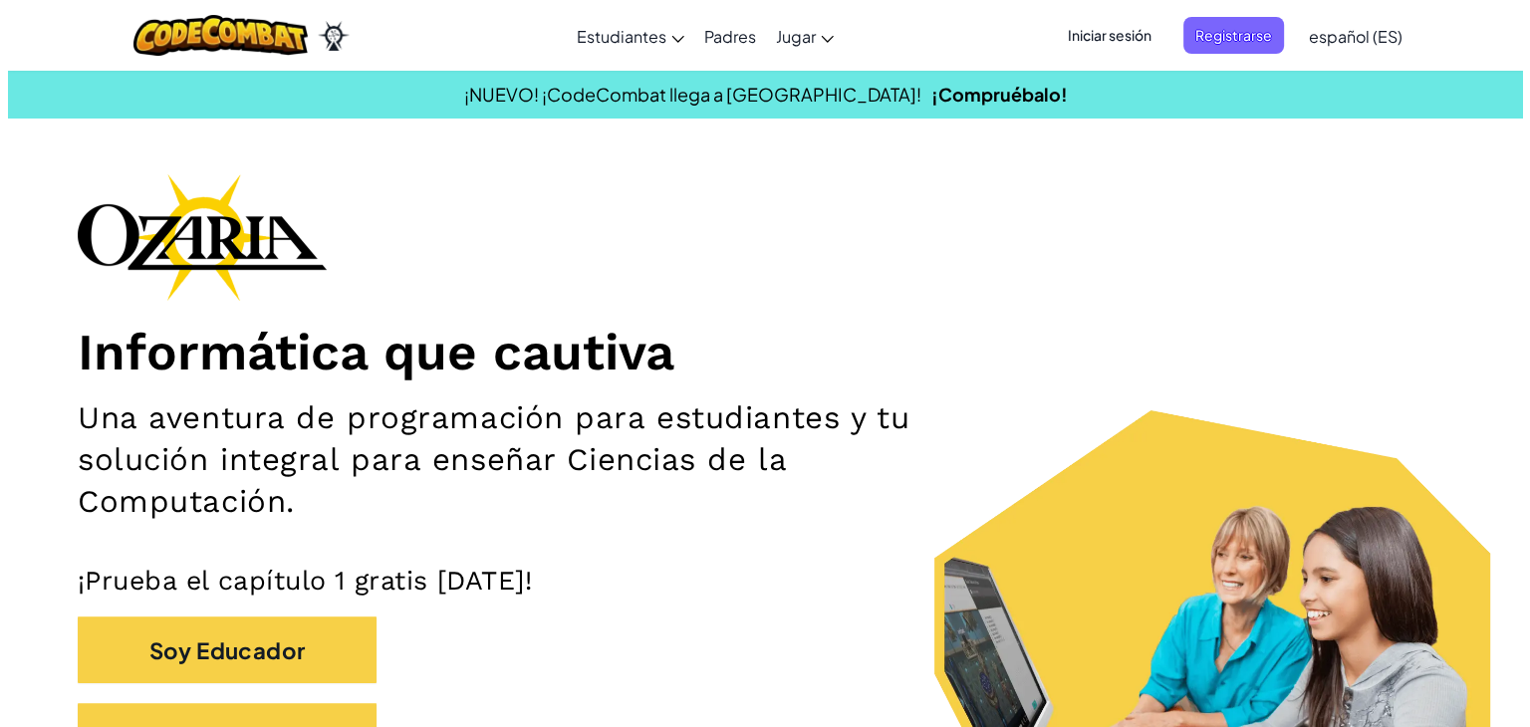
scroll to position [409, 0]
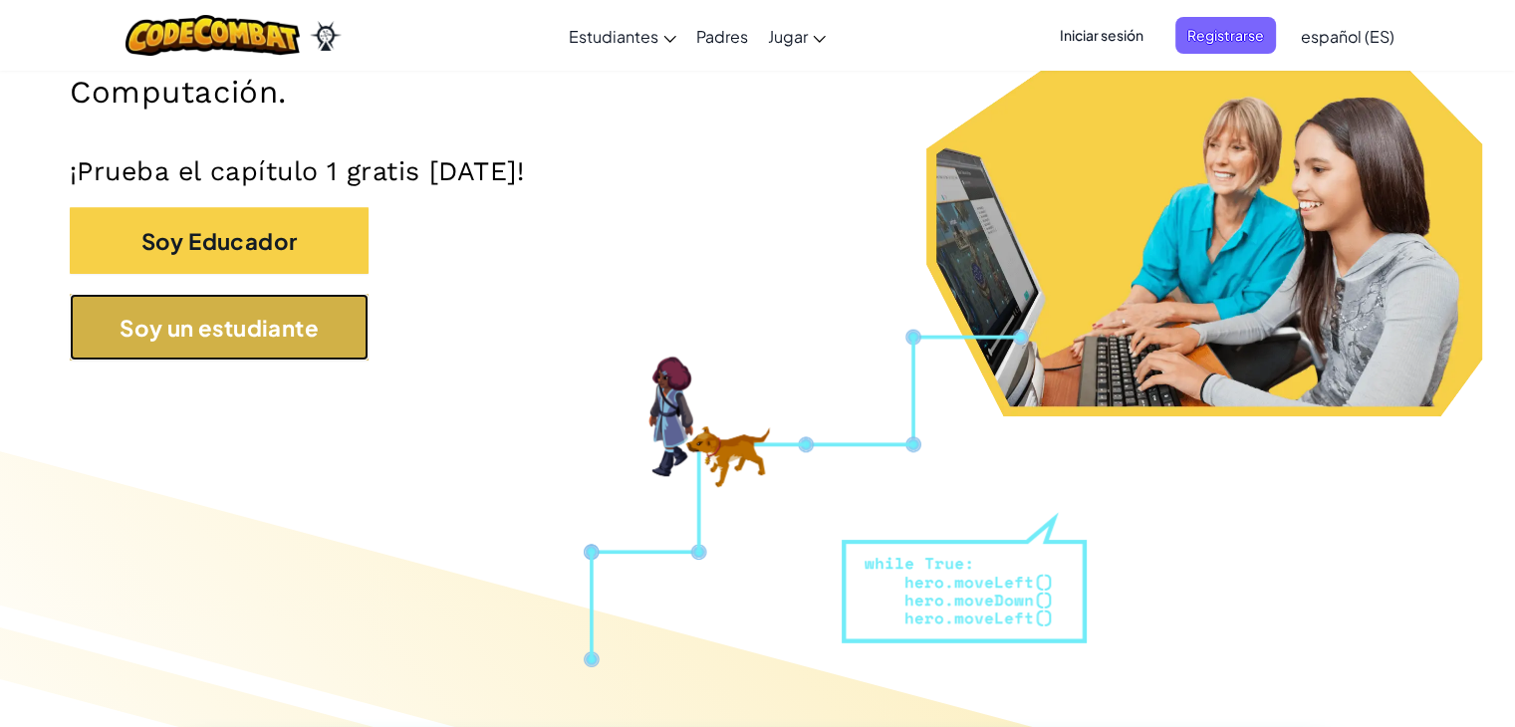
click at [211, 317] on font "Soy un estudiante" at bounding box center [218, 328] width 199 height 28
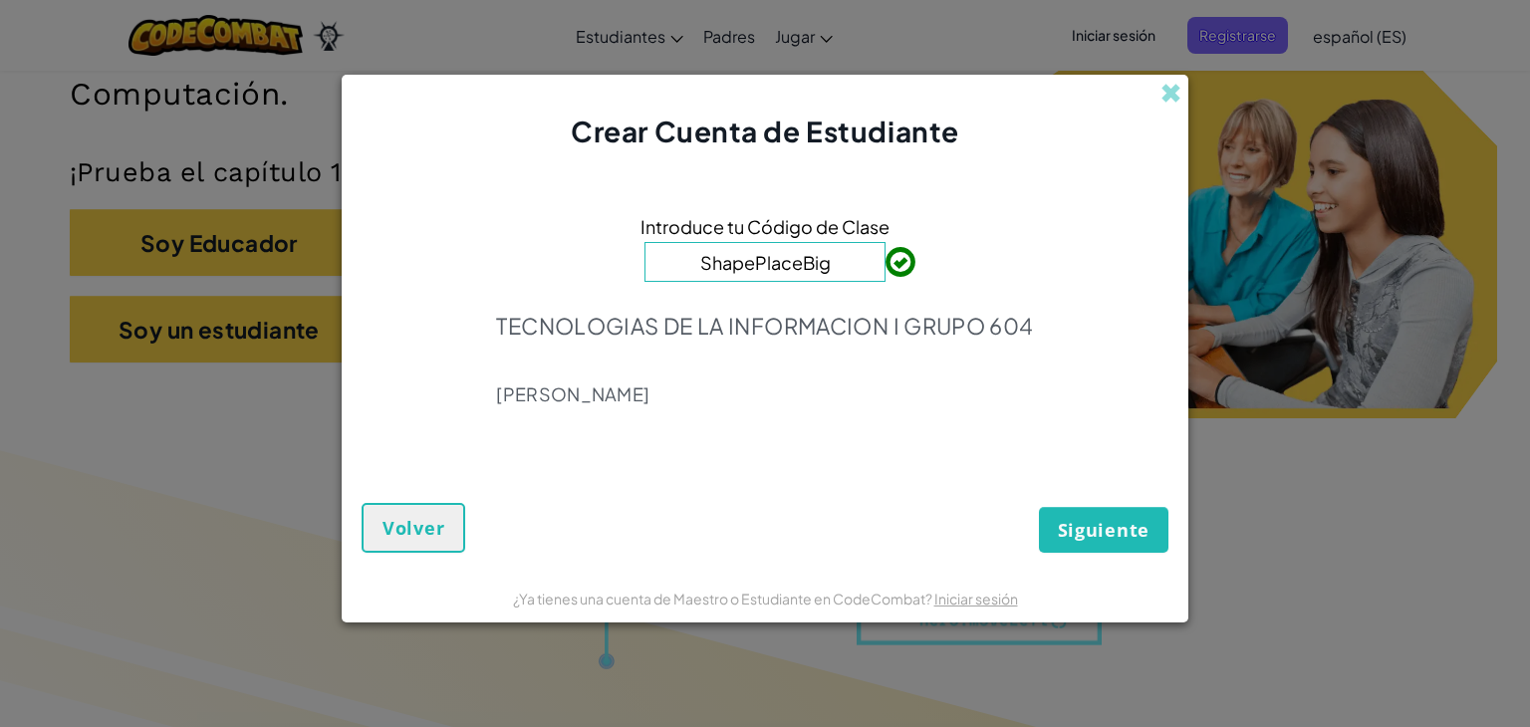
type input "ShapePlaceBig"
click at [1061, 531] on font "Siguiente" at bounding box center [1104, 530] width 92 height 24
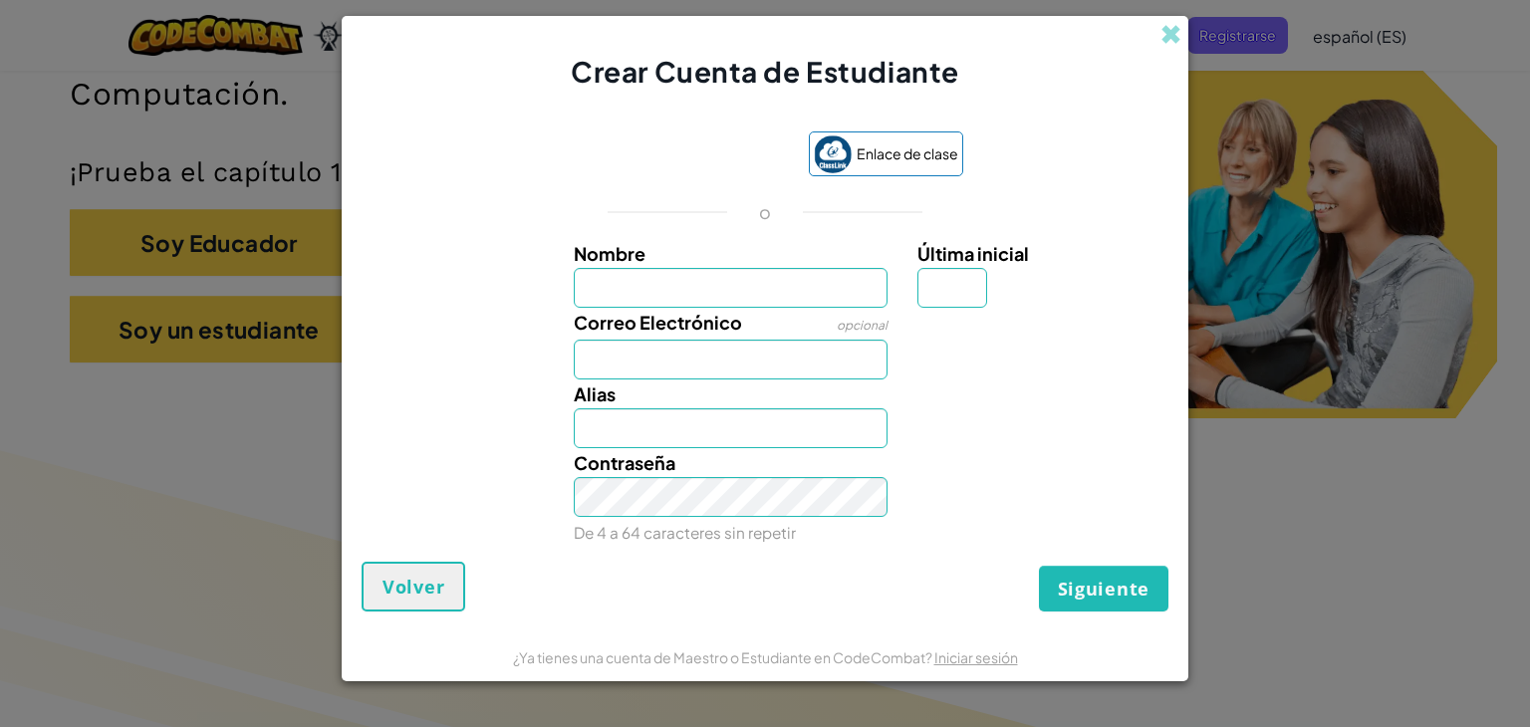
click at [294, 608] on div "Crear Cuenta de Estudiante Enlace de clase o Nombre Última inicial Correo Elect…" at bounding box center [765, 363] width 1530 height 727
click at [1175, 45] on span at bounding box center [1170, 34] width 21 height 21
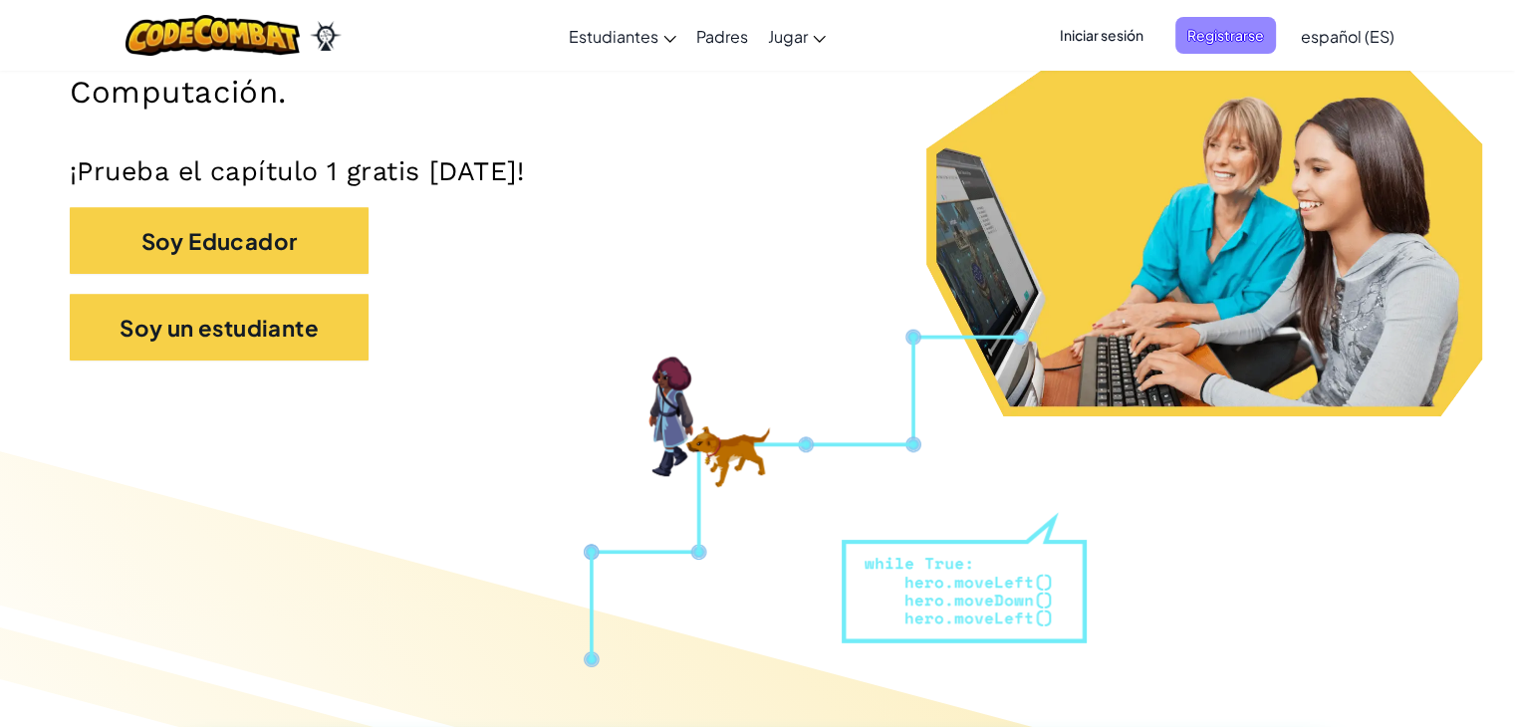
click at [1217, 26] on font "Registrarse" at bounding box center [1225, 35] width 77 height 18
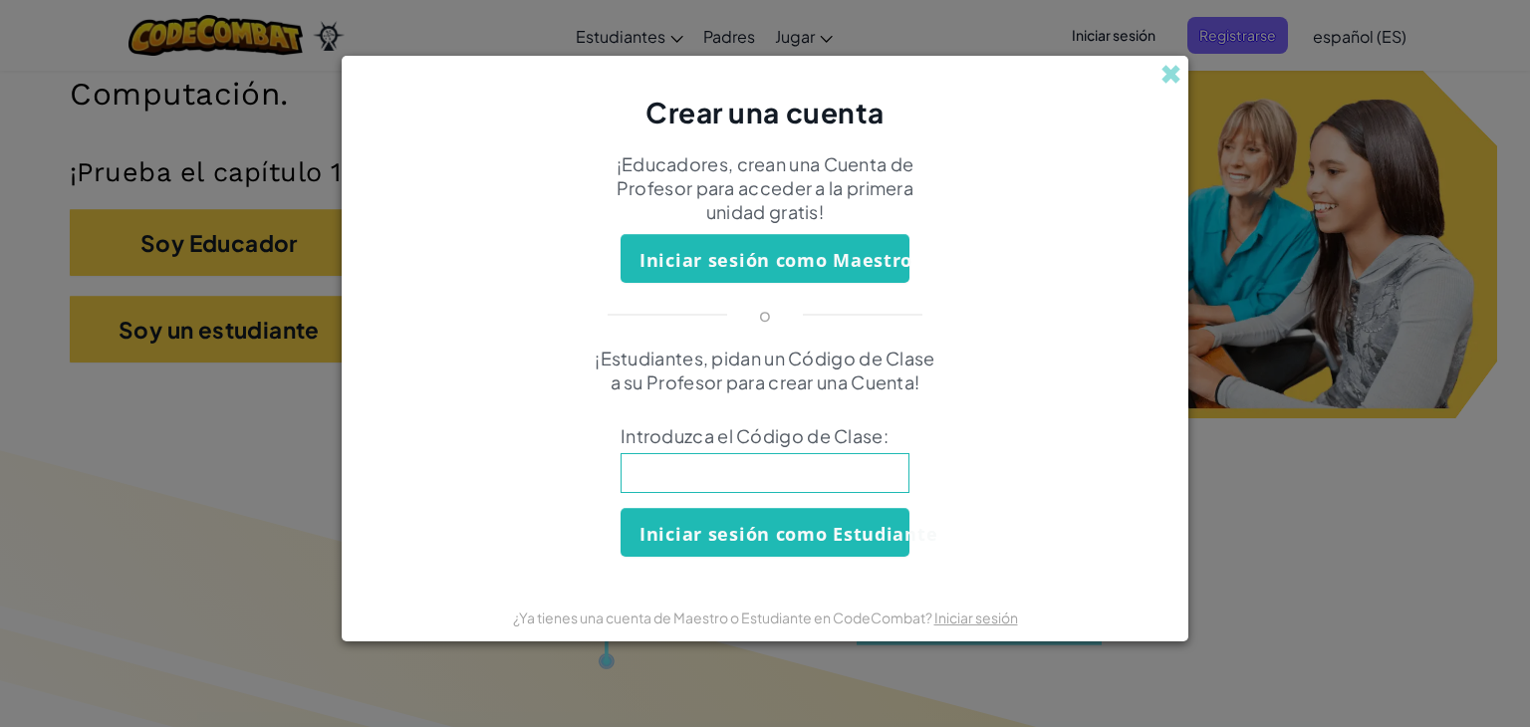
click at [824, 485] on input at bounding box center [764, 473] width 289 height 40
type input "ShapePlaceBig"
click at [811, 545] on button "Iniciar sesión como Estudiante" at bounding box center [764, 532] width 289 height 49
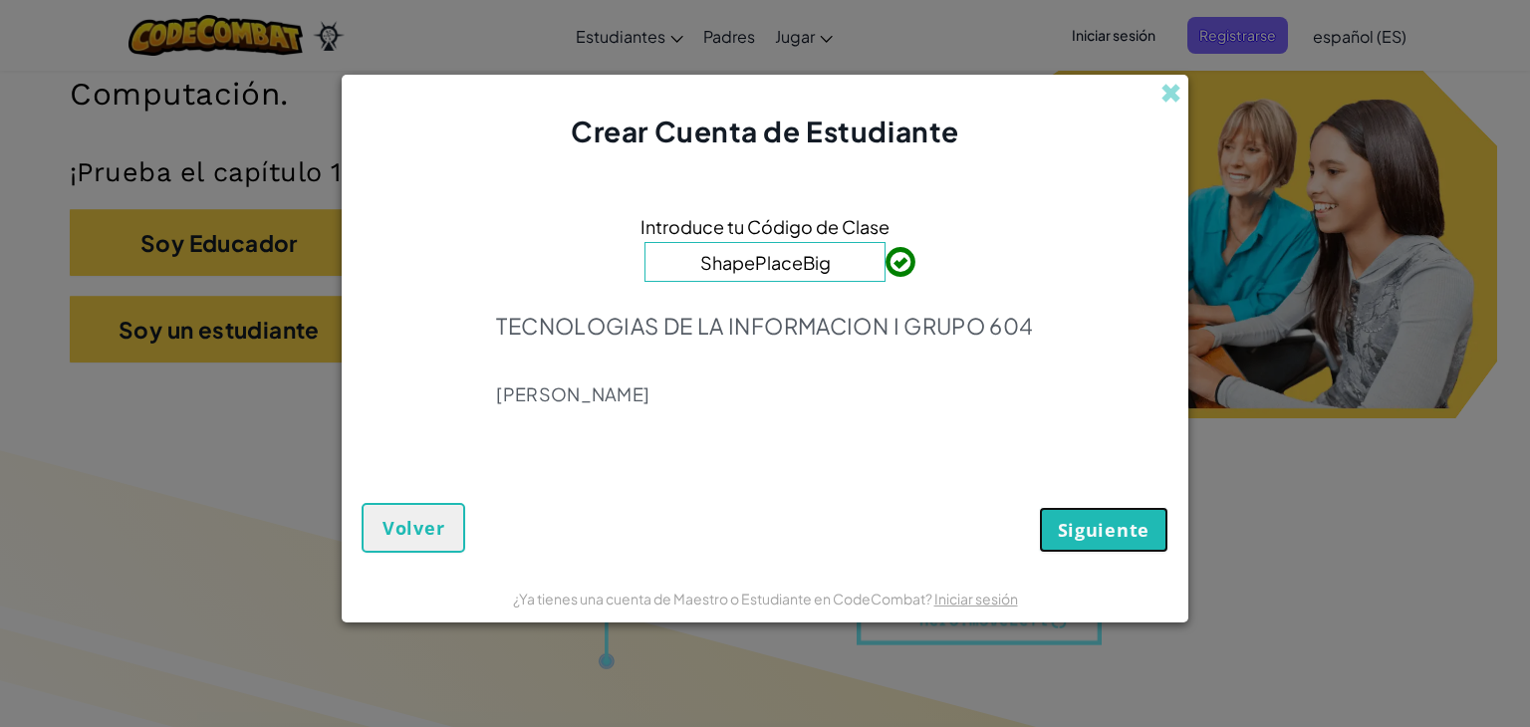
click at [1069, 544] on button "Siguiente" at bounding box center [1103, 530] width 129 height 46
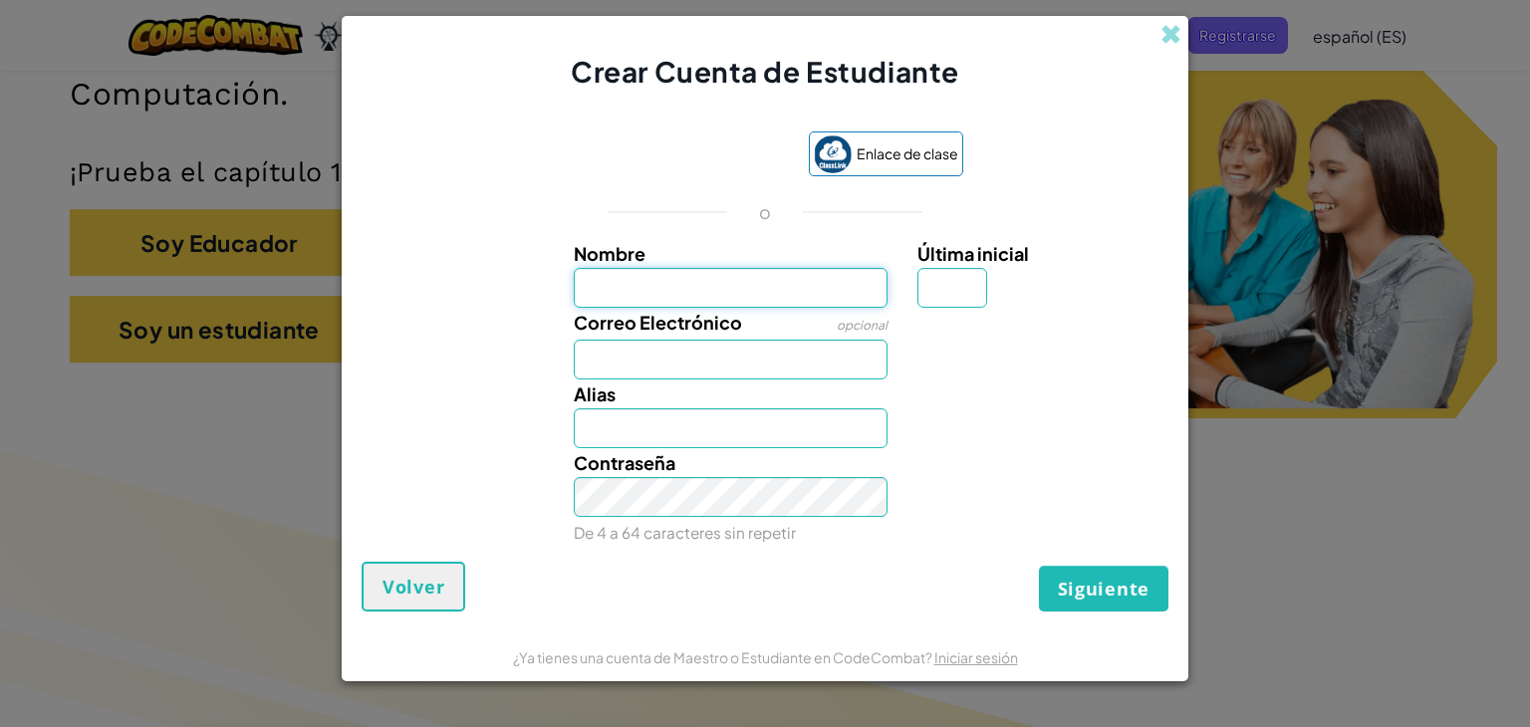
click at [847, 276] on input "Nombre" at bounding box center [731, 288] width 315 height 40
type input "[PERSON_NAME] L [PERSON_NAME]"
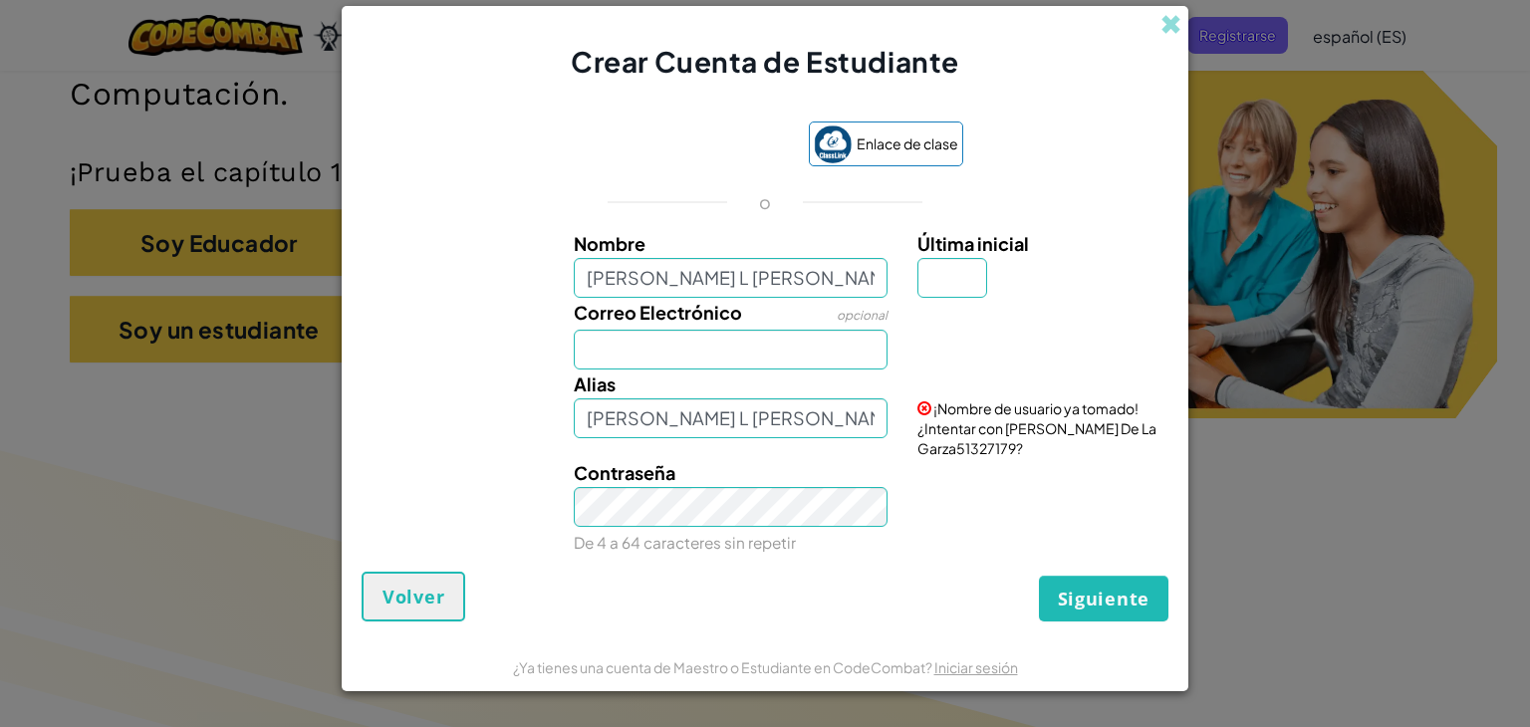
click at [1184, 37] on div "Crear Cuenta de Estudiante" at bounding box center [765, 44] width 846 height 77
click at [1186, 30] on div "Crear Cuenta de Estudiante" at bounding box center [765, 44] width 846 height 77
click at [1175, 23] on span at bounding box center [1170, 24] width 21 height 21
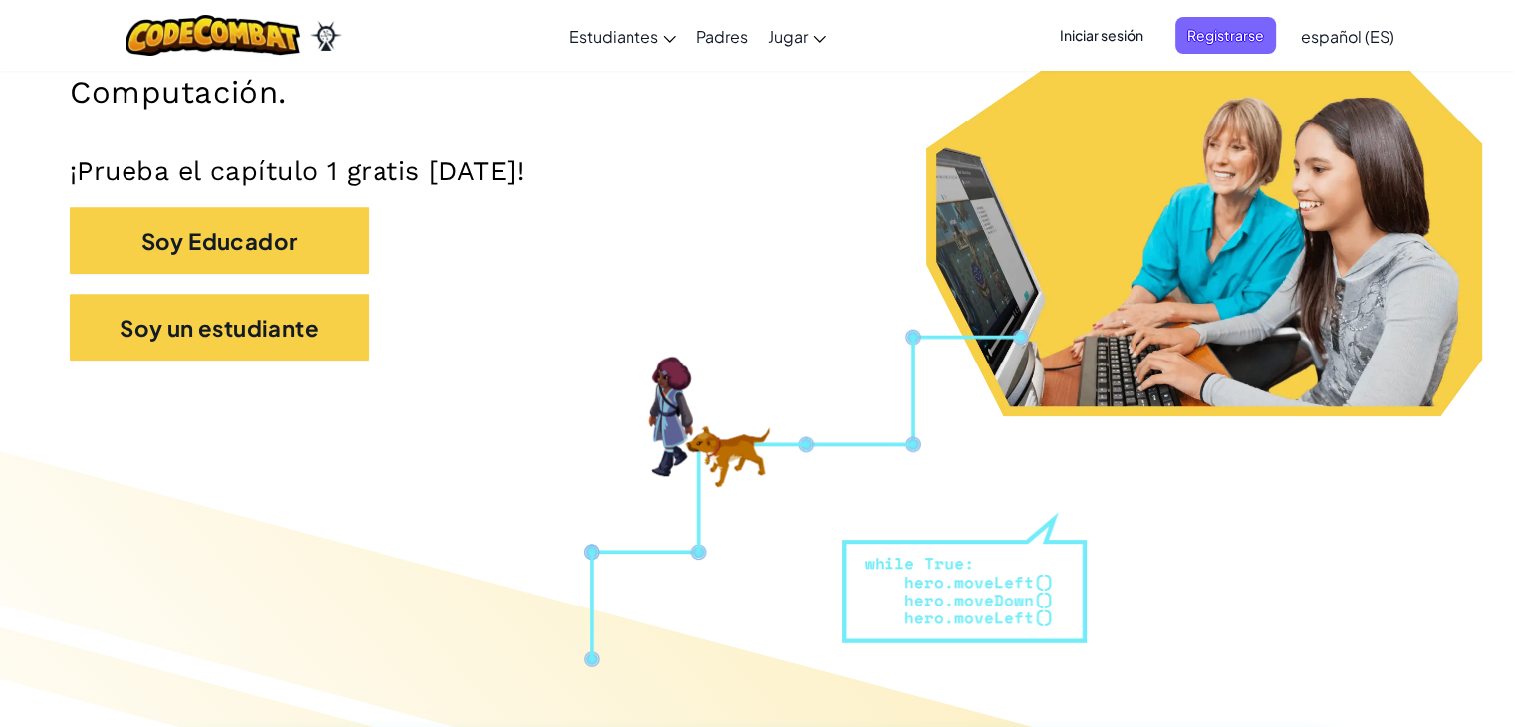
click at [1084, 37] on font "Iniciar sesión" at bounding box center [1102, 35] width 84 height 18
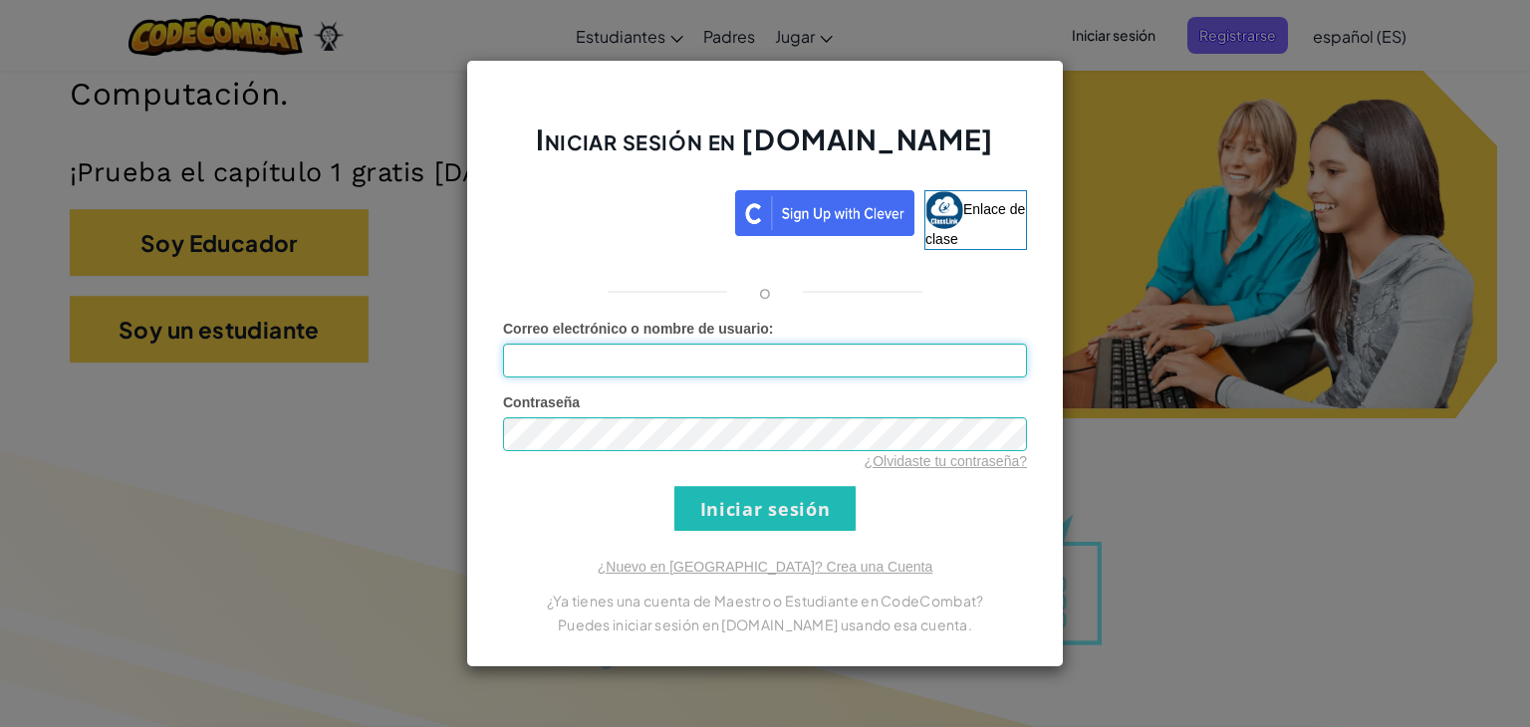
click at [807, 373] on input "Correo electrónico o nombre de usuario :" at bounding box center [765, 361] width 524 height 34
type input "[EMAIL_ADDRESS][DOMAIN_NAME]"
click at [674, 486] on input "Iniciar sesión" at bounding box center [764, 508] width 181 height 45
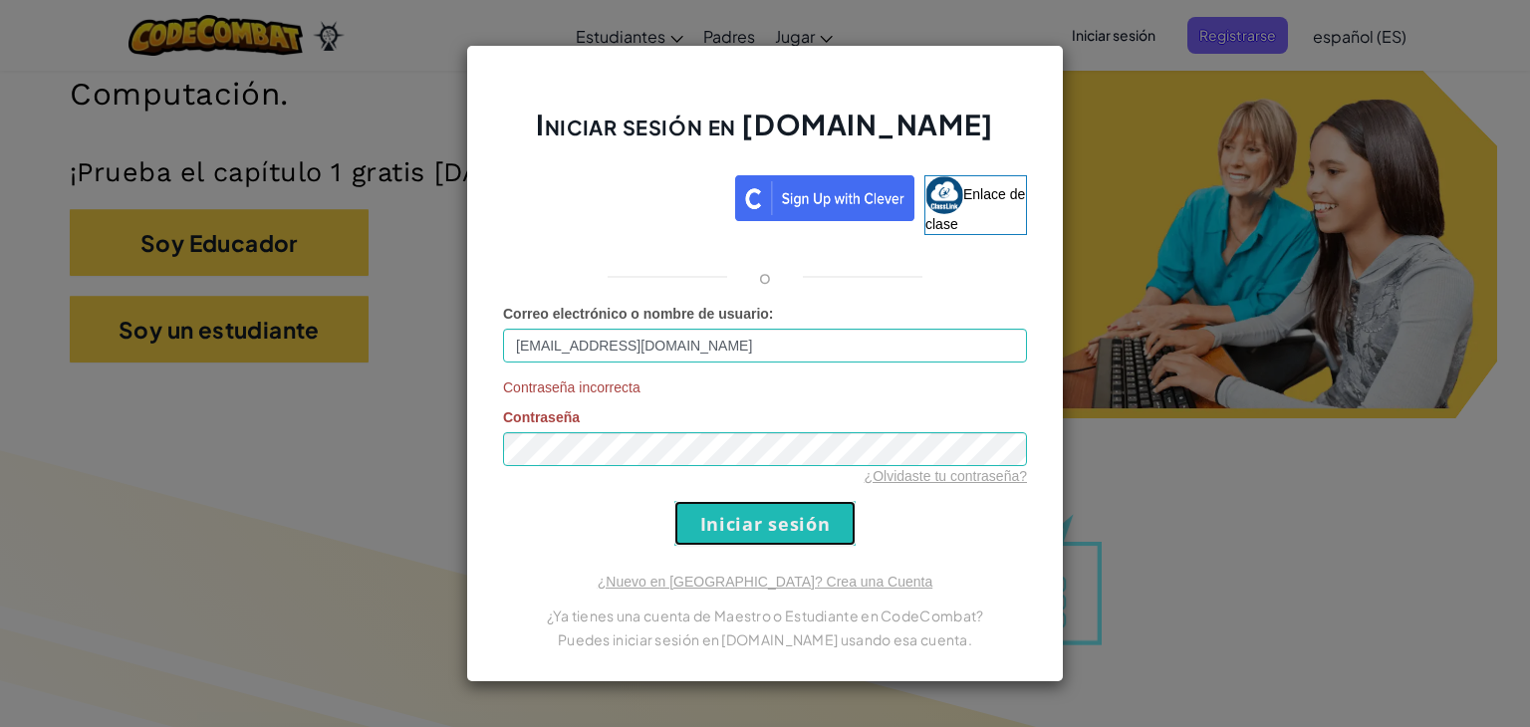
click at [755, 515] on input "Iniciar sesión" at bounding box center [764, 523] width 181 height 45
click at [979, 478] on font "¿Olvidaste tu contraseña?" at bounding box center [945, 476] width 162 height 16
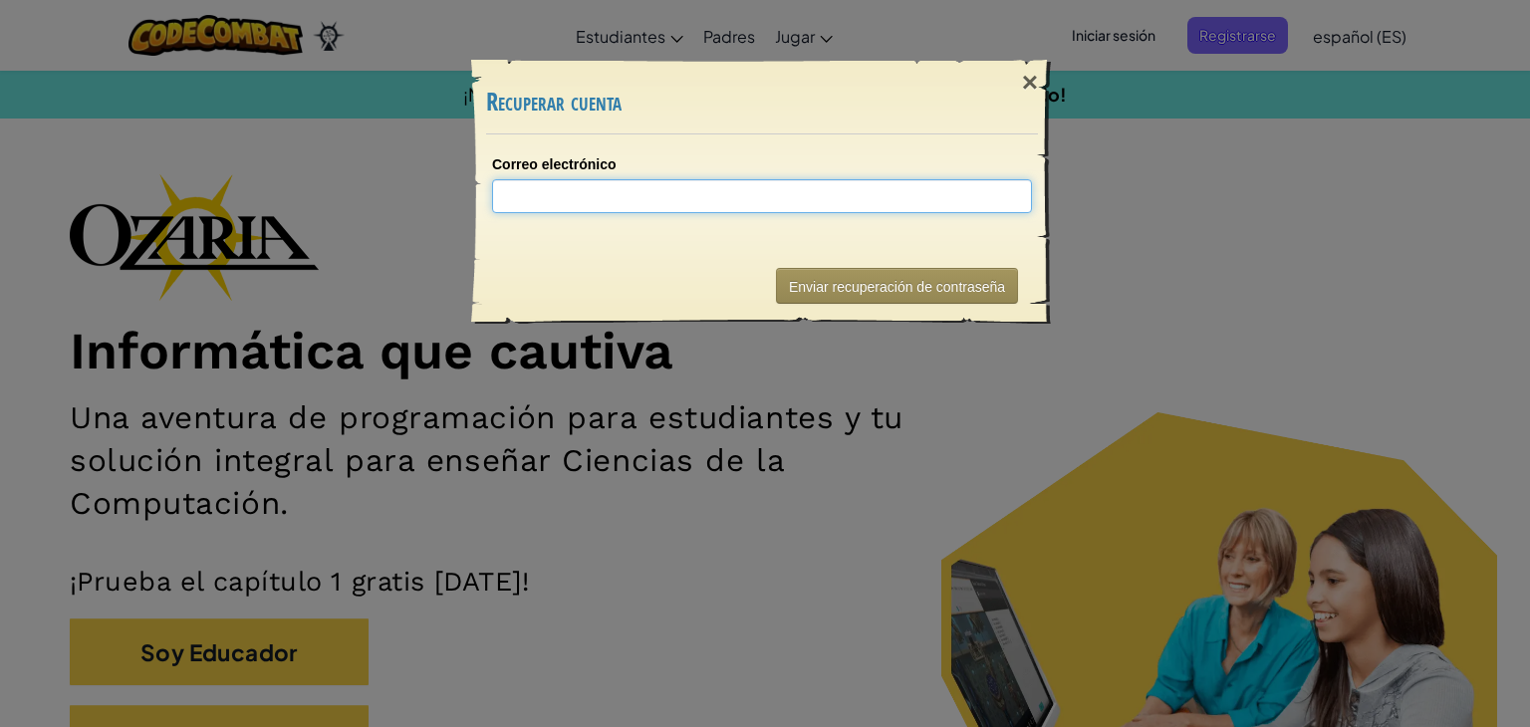
click at [617, 190] on input "Correo electrónico" at bounding box center [762, 196] width 540 height 34
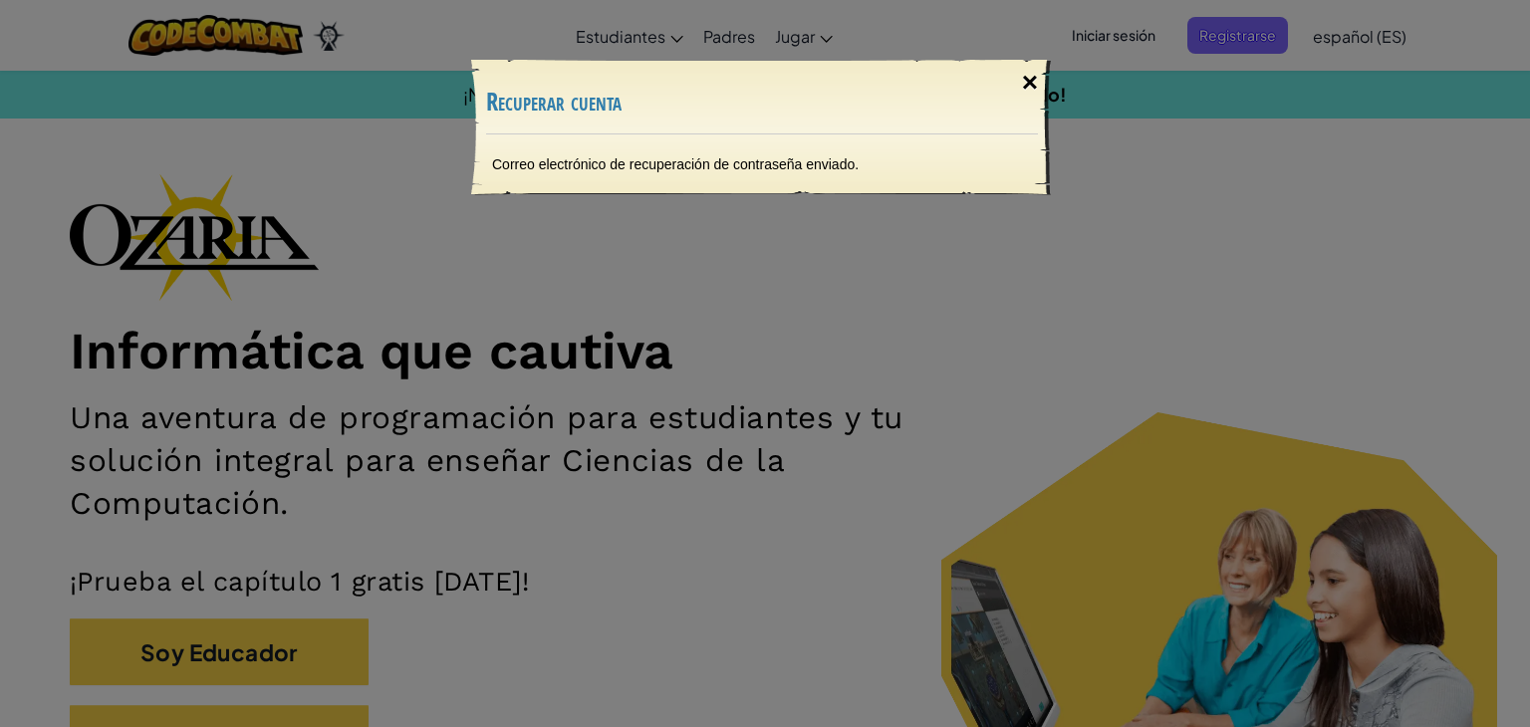
click at [1036, 85] on font "×" at bounding box center [1030, 82] width 16 height 31
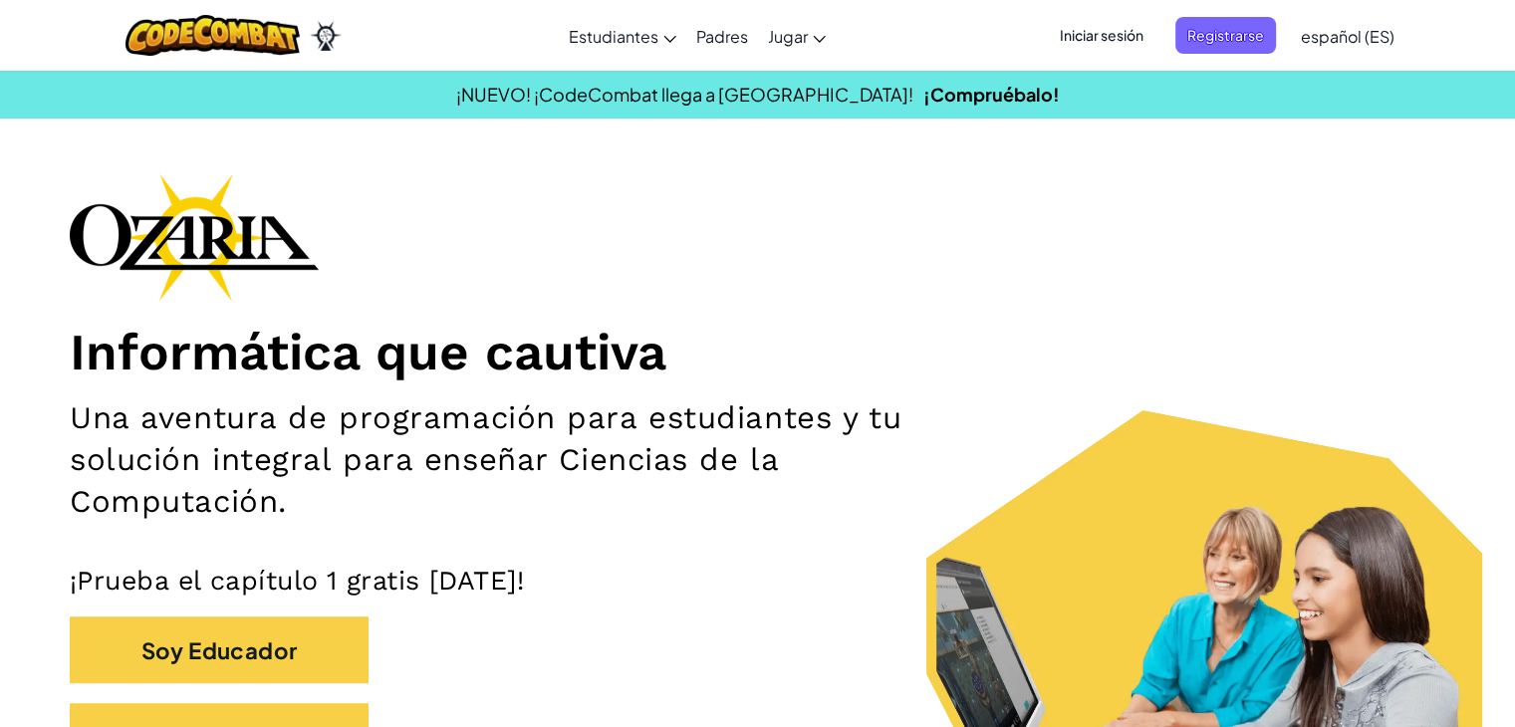
click at [1096, 29] on font "Iniciar sesión" at bounding box center [1102, 35] width 84 height 18
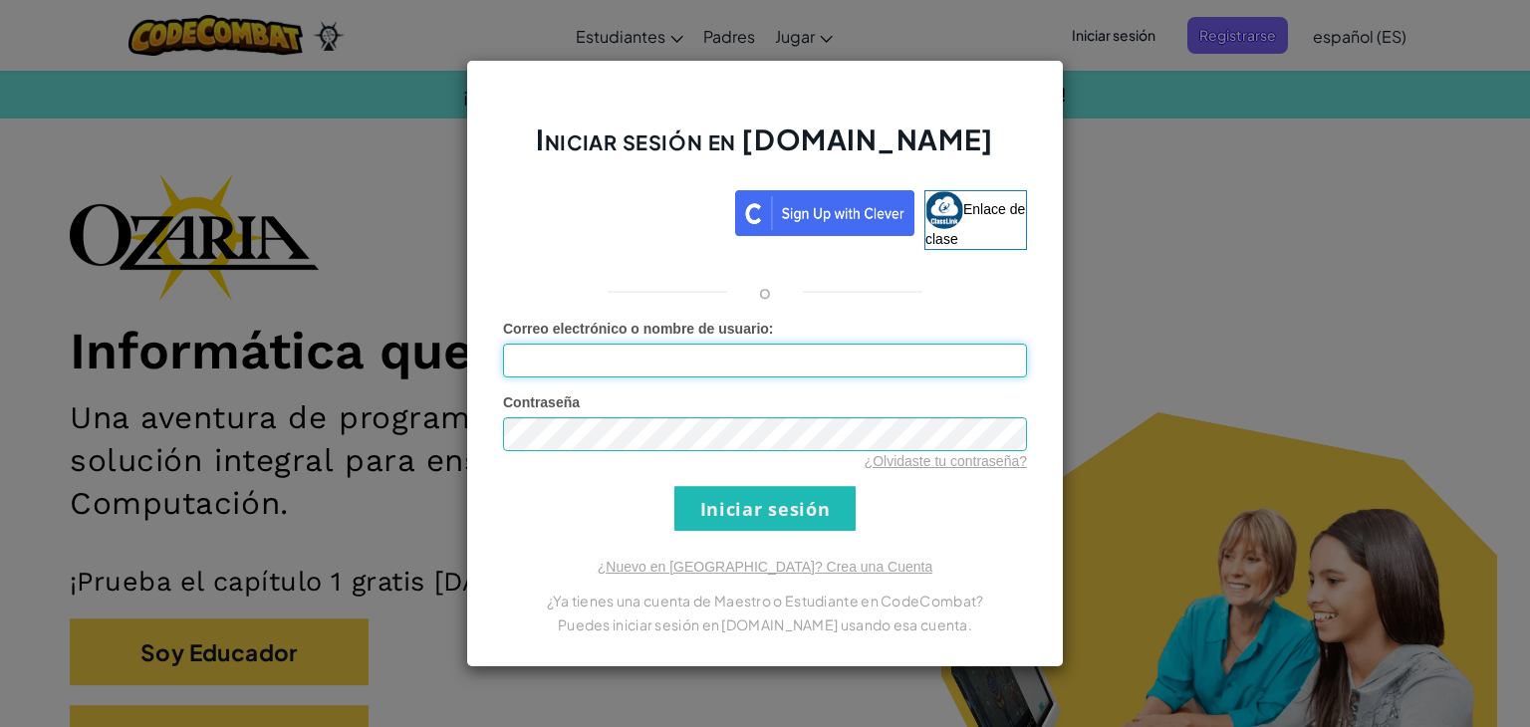
click at [675, 371] on input "Correo electrónico o nombre de usuario :" at bounding box center [765, 361] width 524 height 34
type input "[EMAIL_ADDRESS][DOMAIN_NAME]"
click at [668, 454] on div "¿Olvidaste tu contraseña?" at bounding box center [765, 461] width 524 height 20
click at [726, 517] on input "Iniciar sesión" at bounding box center [764, 508] width 181 height 45
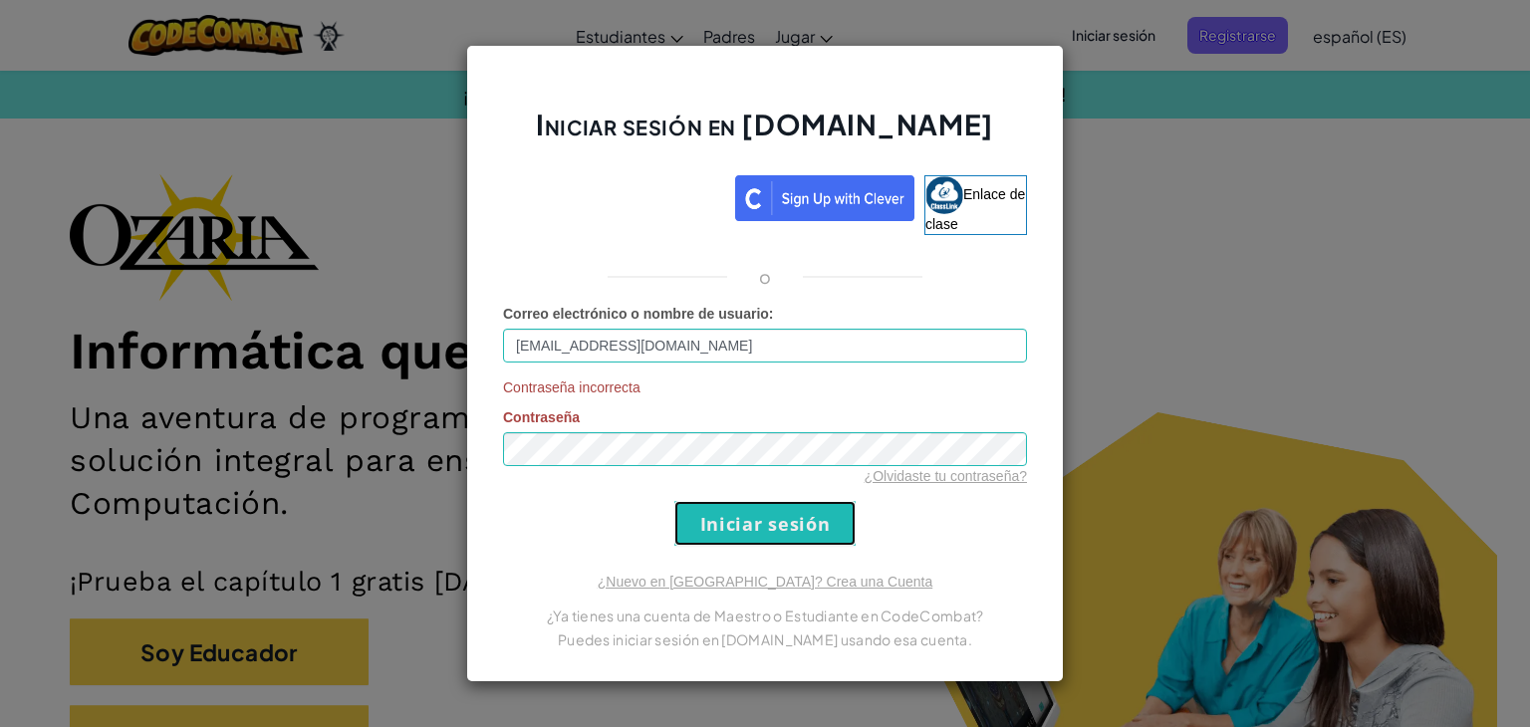
click at [799, 509] on input "Iniciar sesión" at bounding box center [764, 523] width 181 height 45
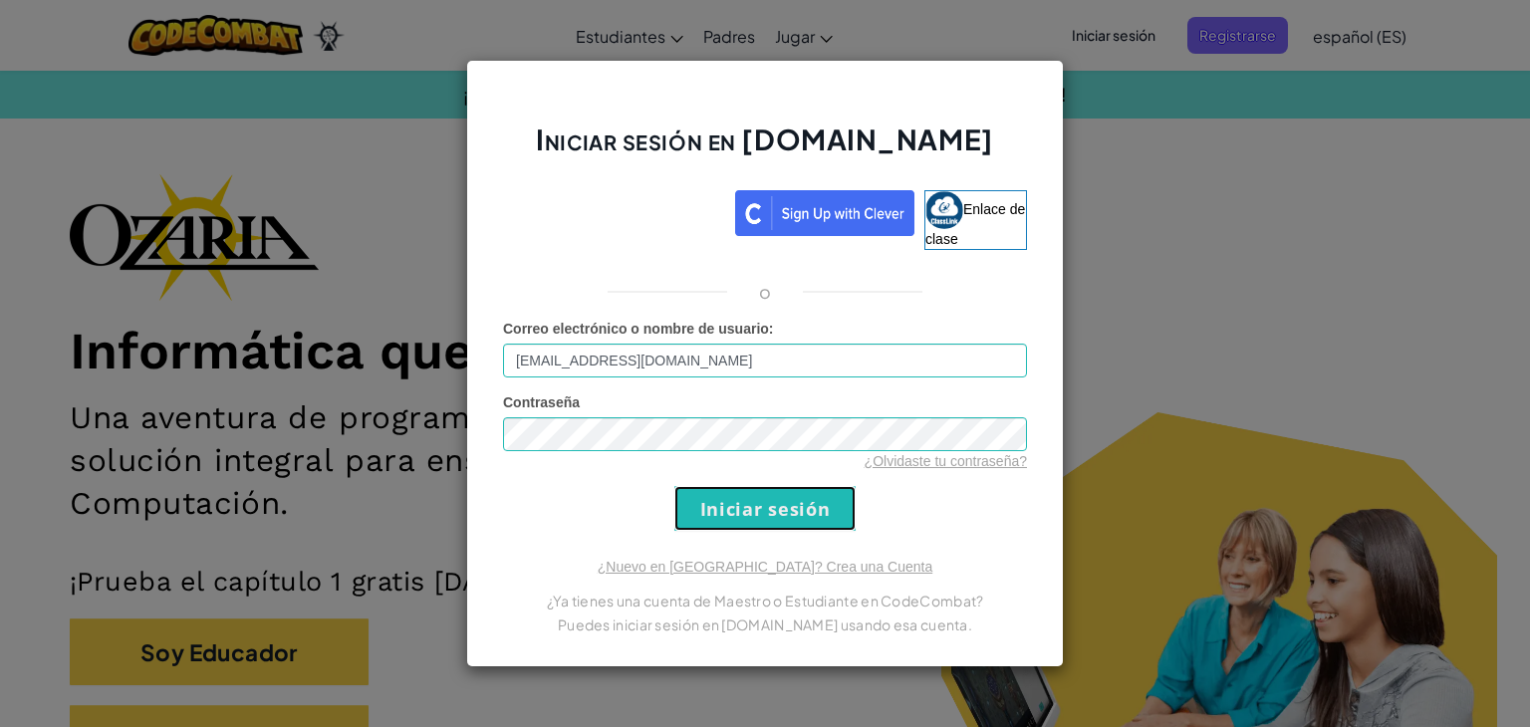
drag, startPoint x: 799, startPoint y: 509, endPoint x: 806, endPoint y: 518, distance: 11.4
click at [806, 518] on input "Iniciar sesión" at bounding box center [764, 508] width 181 height 45
